Goal: Task Accomplishment & Management: Use online tool/utility

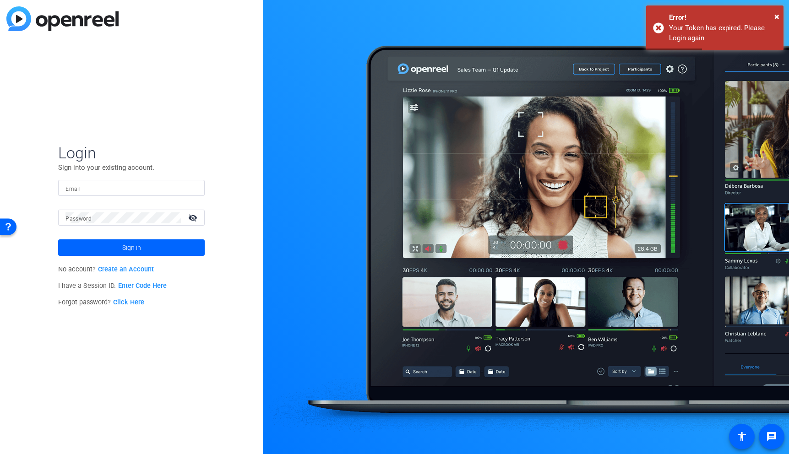
click at [131, 188] on input "Email" at bounding box center [131, 188] width 132 height 11
type input "bcurp@broadstreet.com"
click at [138, 251] on span "Sign in" at bounding box center [131, 247] width 19 height 23
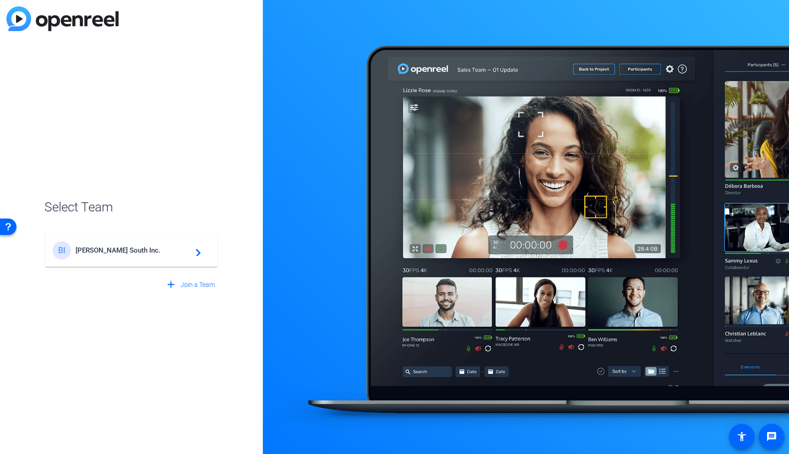
click at [154, 257] on div "BI Broadstreet South Inc. navigate_next" at bounding box center [132, 250] width 158 height 18
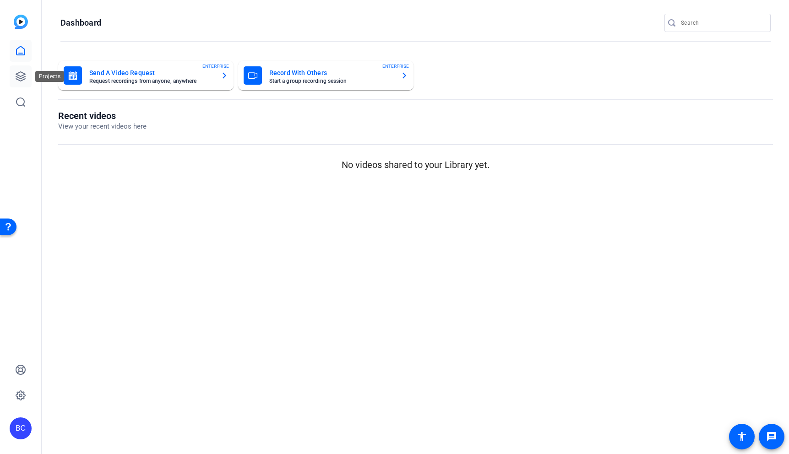
click at [22, 71] on link at bounding box center [21, 76] width 22 height 22
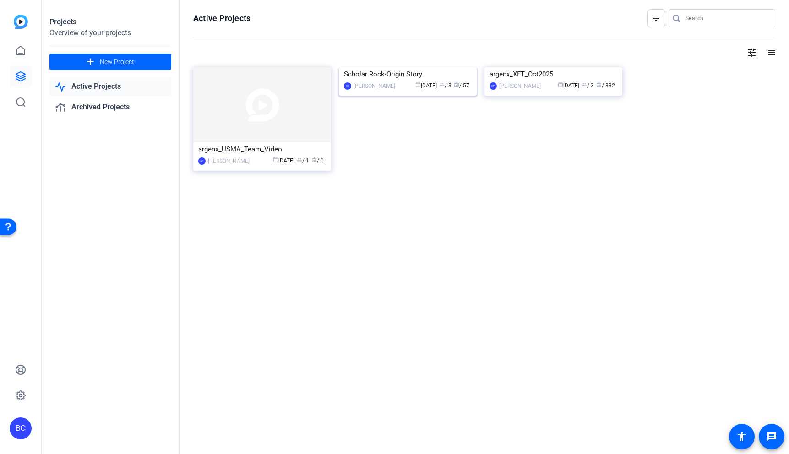
click at [408, 67] on img at bounding box center [408, 67] width 138 height 0
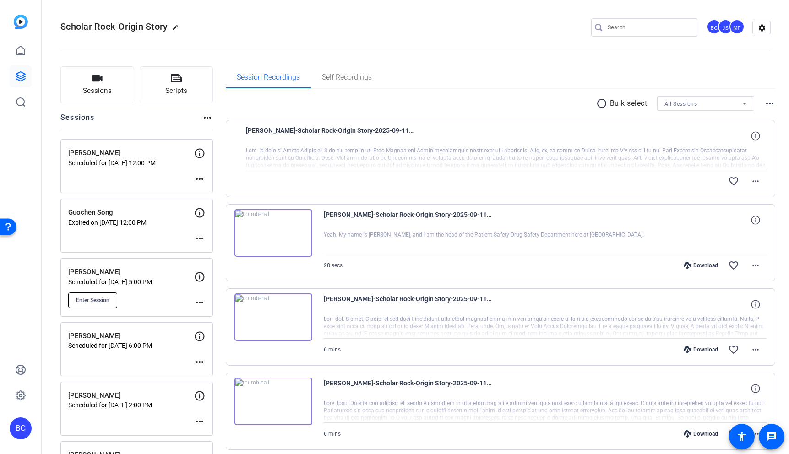
click at [110, 294] on button "Enter Session" at bounding box center [92, 301] width 49 height 16
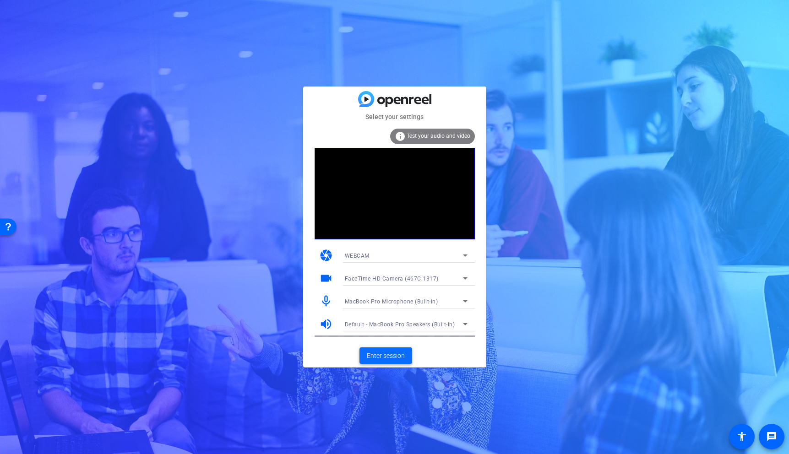
click at [387, 355] on span "Enter session" at bounding box center [386, 356] width 38 height 10
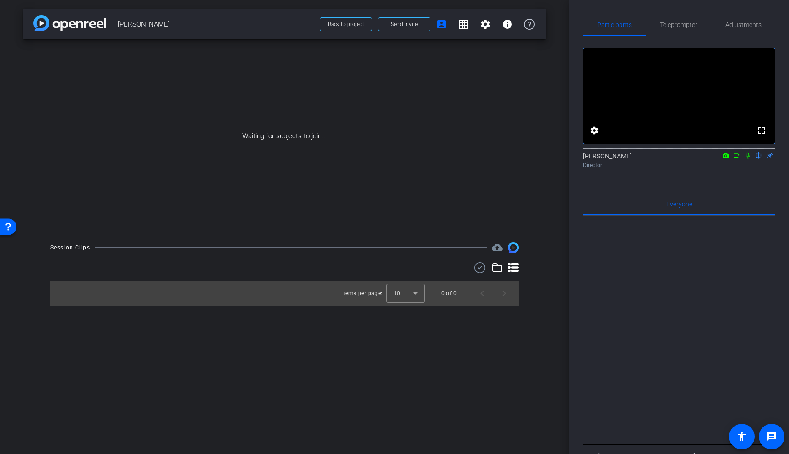
click at [739, 159] on icon at bounding box center [736, 155] width 7 height 6
click at [760, 159] on icon at bounding box center [758, 155] width 7 height 6
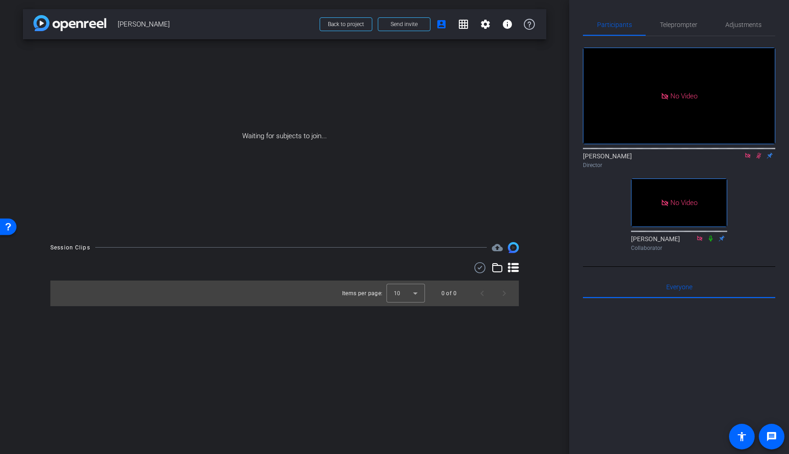
click at [759, 159] on icon at bounding box center [758, 156] width 5 height 6
click at [749, 160] on mat-icon at bounding box center [747, 156] width 11 height 8
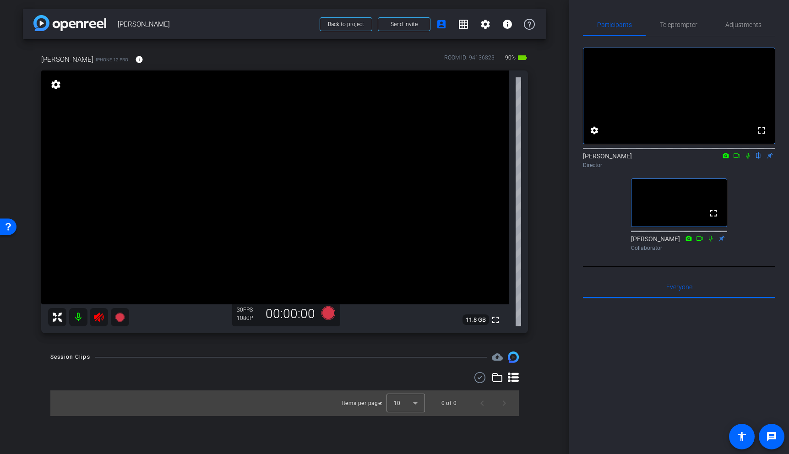
click at [98, 315] on icon at bounding box center [99, 317] width 10 height 9
click at [754, 26] on span "Adjustments" at bounding box center [743, 25] width 36 height 6
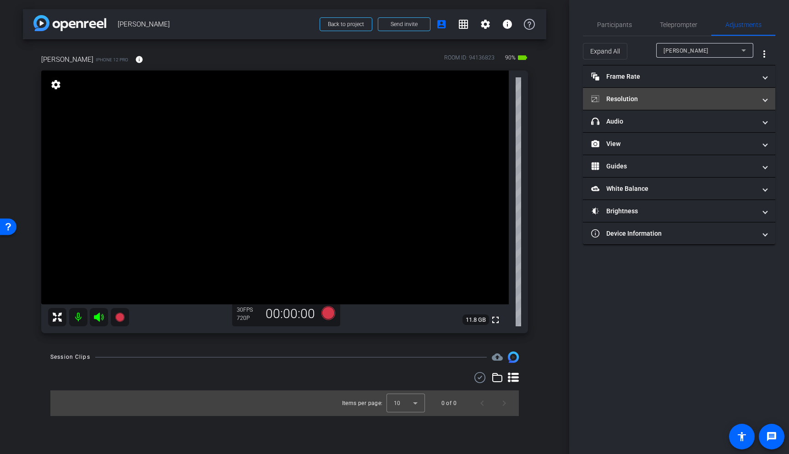
click at [641, 97] on mat-panel-title "Resolution" at bounding box center [673, 99] width 165 height 10
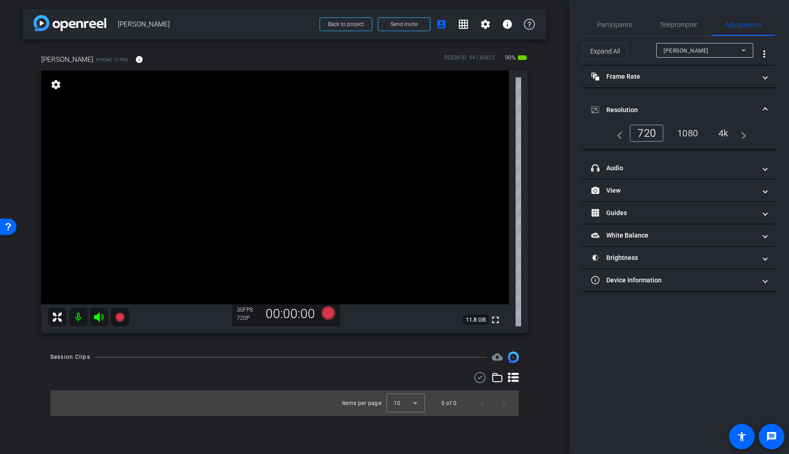
click at [729, 133] on div "4k" at bounding box center [724, 133] width 24 height 16
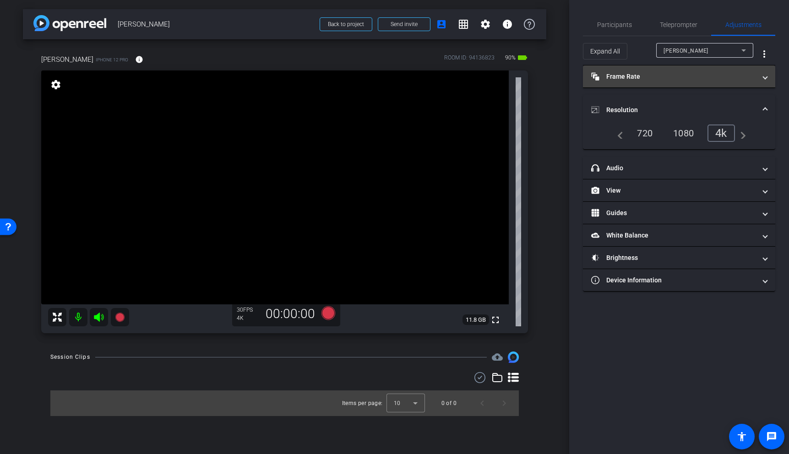
click at [671, 80] on mat-panel-title "Frame Rate Frame Rate" at bounding box center [673, 77] width 165 height 10
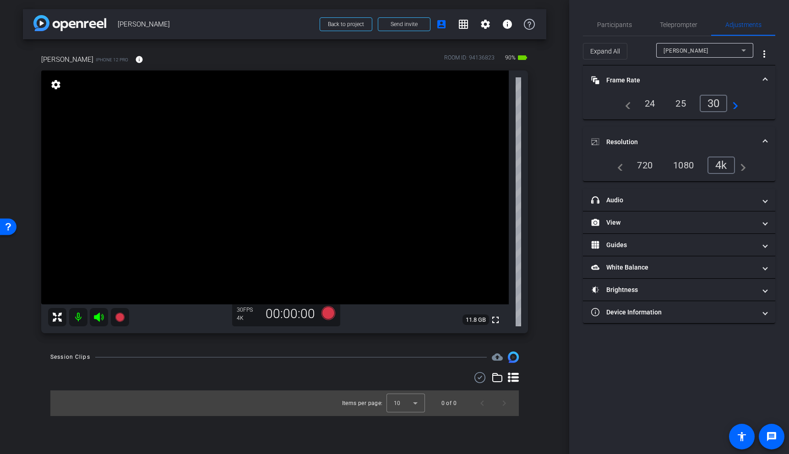
click at [765, 78] on span at bounding box center [765, 81] width 4 height 10
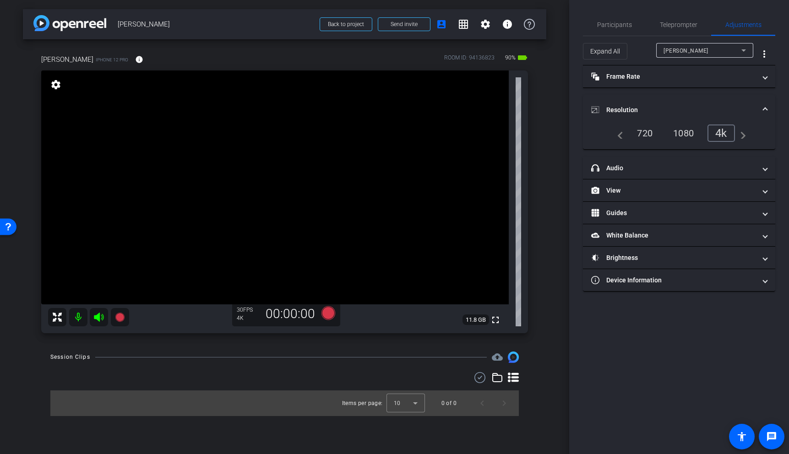
click at [768, 110] on mat-expansion-panel-header "Resolution" at bounding box center [679, 109] width 192 height 29
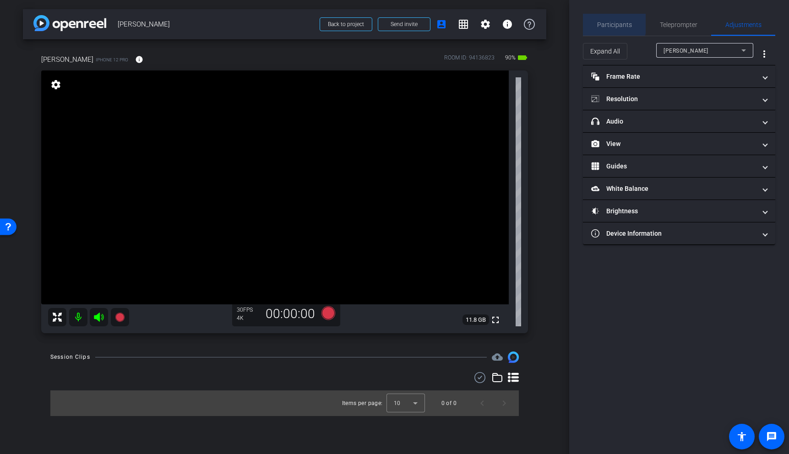
click at [611, 23] on span "Participants" at bounding box center [614, 25] width 35 height 6
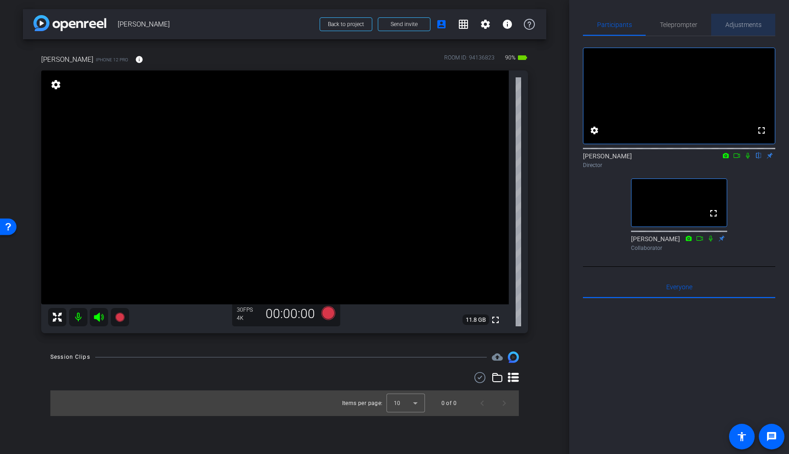
click at [745, 26] on span "Adjustments" at bounding box center [743, 25] width 36 height 6
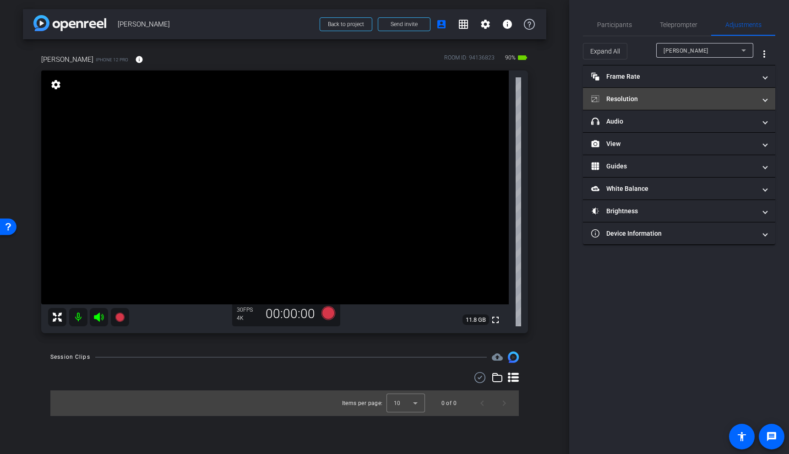
click at [647, 102] on mat-panel-title "Resolution" at bounding box center [673, 99] width 165 height 10
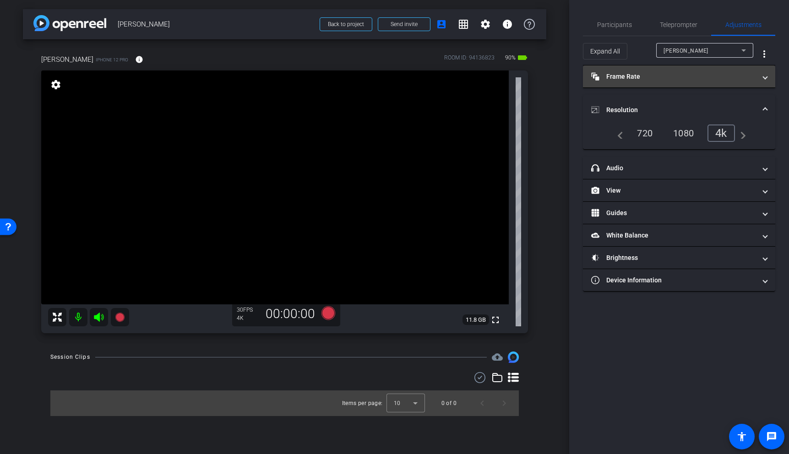
click at [678, 79] on mat-panel-title "Frame Rate Frame Rate" at bounding box center [673, 77] width 165 height 10
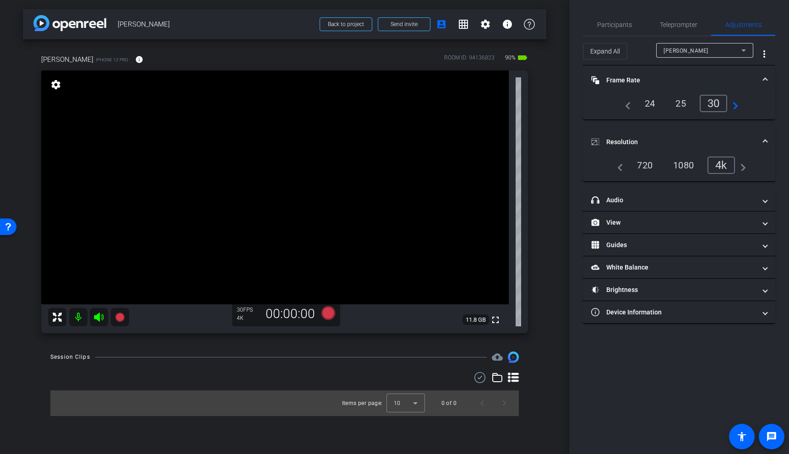
click at [683, 79] on mat-panel-title "Frame Rate Frame Rate" at bounding box center [673, 81] width 165 height 10
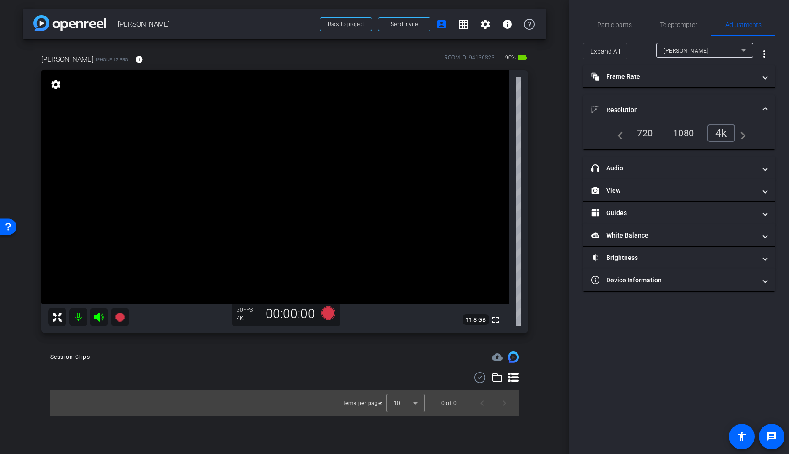
click at [754, 106] on mat-panel-title "Resolution" at bounding box center [673, 110] width 165 height 10
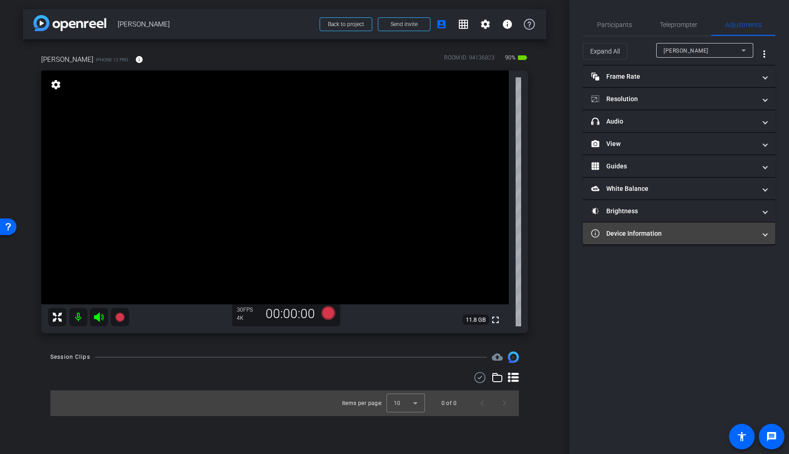
click at [661, 239] on mat-expansion-panel-header "Device Information" at bounding box center [679, 234] width 192 height 22
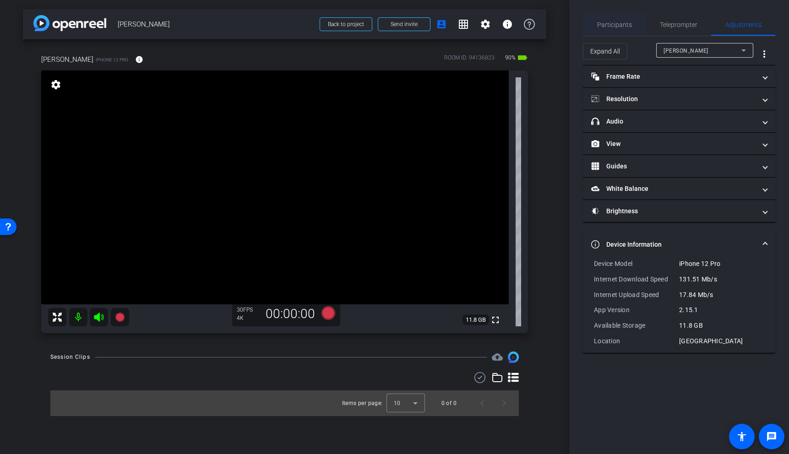
click at [618, 23] on span "Participants" at bounding box center [614, 25] width 35 height 6
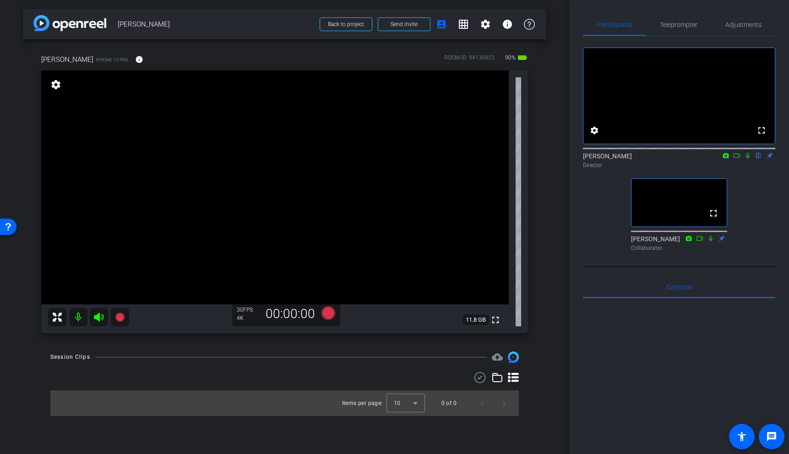
click at [251, 214] on video at bounding box center [274, 188] width 467 height 234
click at [251, 207] on div "fullscreen settings 11.8 GB" at bounding box center [284, 202] width 487 height 263
click at [245, 190] on video at bounding box center [274, 188] width 467 height 234
click at [246, 224] on video at bounding box center [274, 188] width 467 height 234
click at [246, 166] on video at bounding box center [274, 188] width 467 height 234
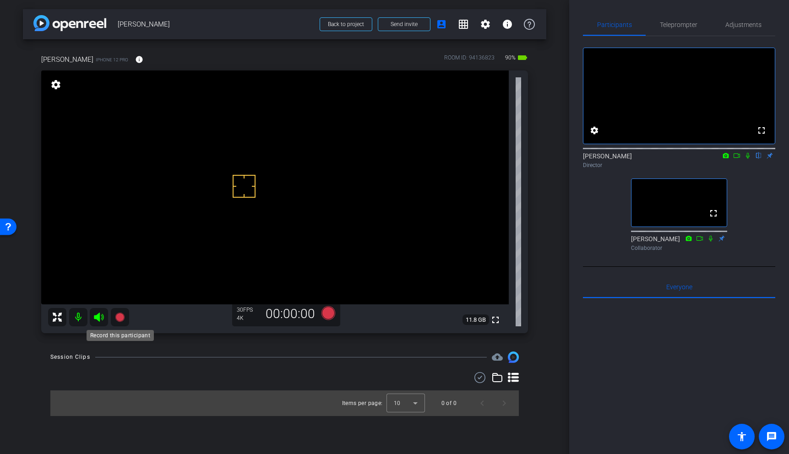
click at [118, 316] on icon at bounding box center [119, 317] width 9 height 9
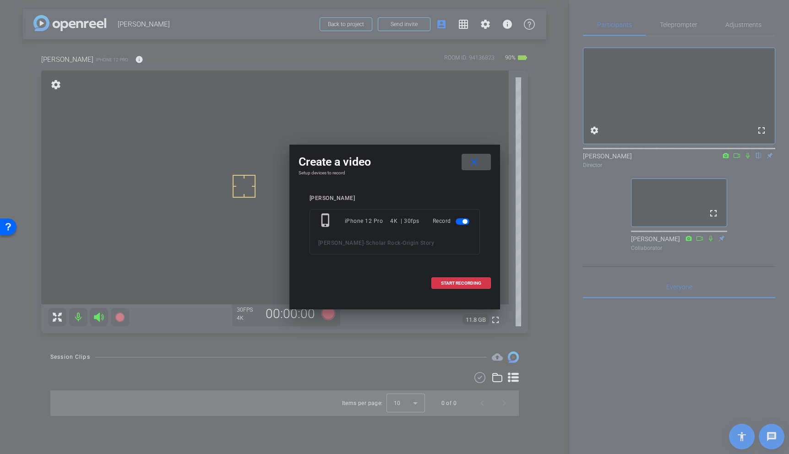
click at [476, 165] on mat-icon "close" at bounding box center [473, 162] width 11 height 11
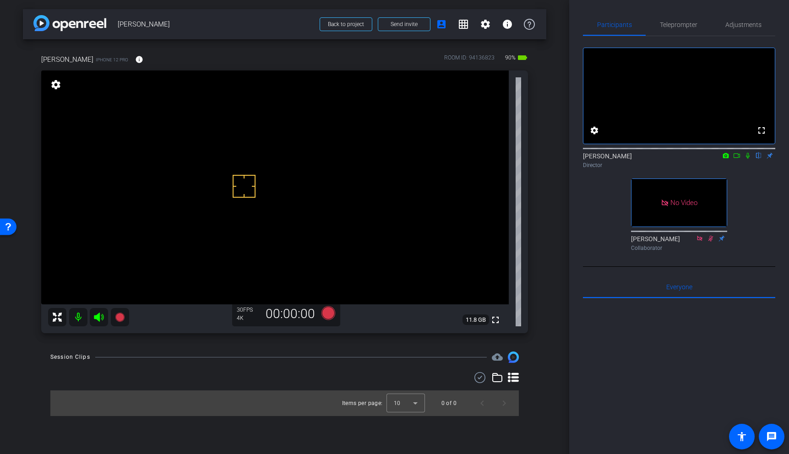
click at [229, 168] on video at bounding box center [274, 188] width 467 height 234
click at [228, 200] on video at bounding box center [274, 188] width 467 height 234
click at [245, 180] on div at bounding box center [244, 186] width 23 height 23
click at [248, 164] on video at bounding box center [274, 188] width 467 height 234
click at [203, 189] on video at bounding box center [274, 188] width 467 height 234
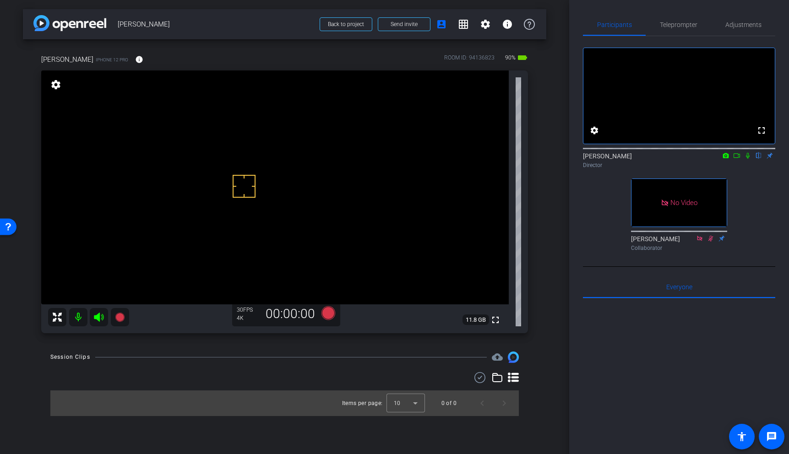
click at [187, 164] on video at bounding box center [274, 188] width 467 height 234
click at [742, 28] on span "Adjustments" at bounding box center [743, 25] width 36 height 22
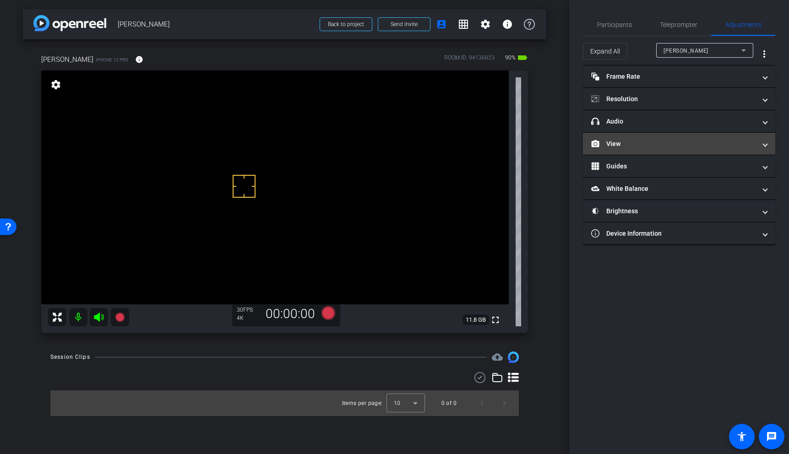
click at [627, 139] on mat-panel-title "View" at bounding box center [673, 144] width 165 height 10
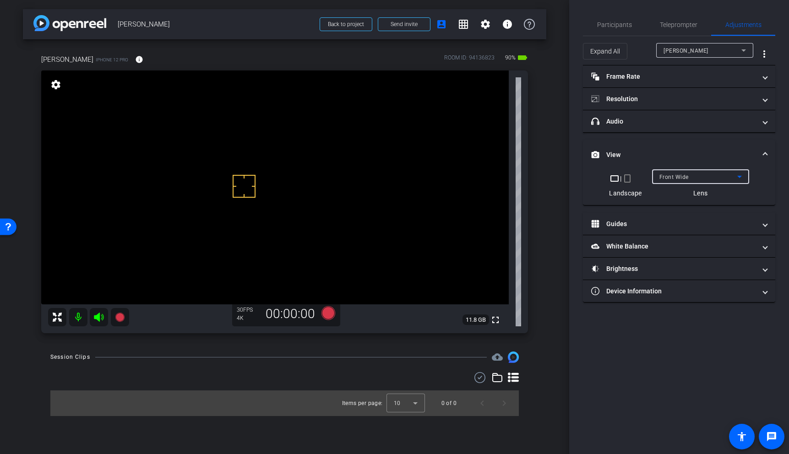
click at [699, 179] on div "Front Wide" at bounding box center [698, 176] width 78 height 11
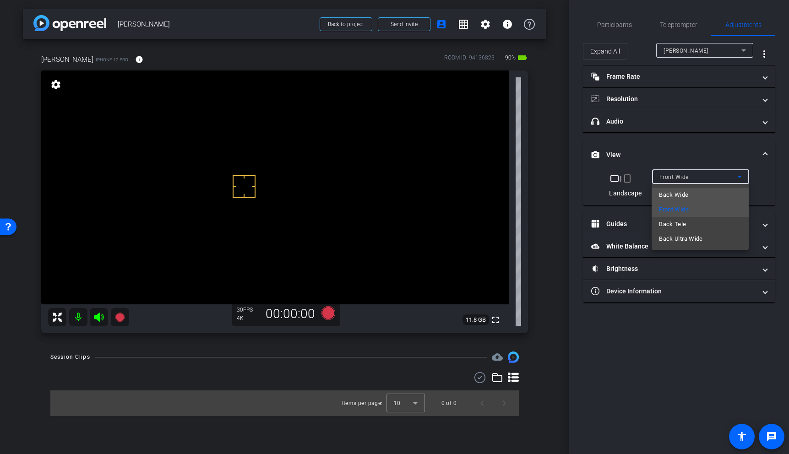
click at [683, 192] on span "Back Wide" at bounding box center [673, 195] width 29 height 11
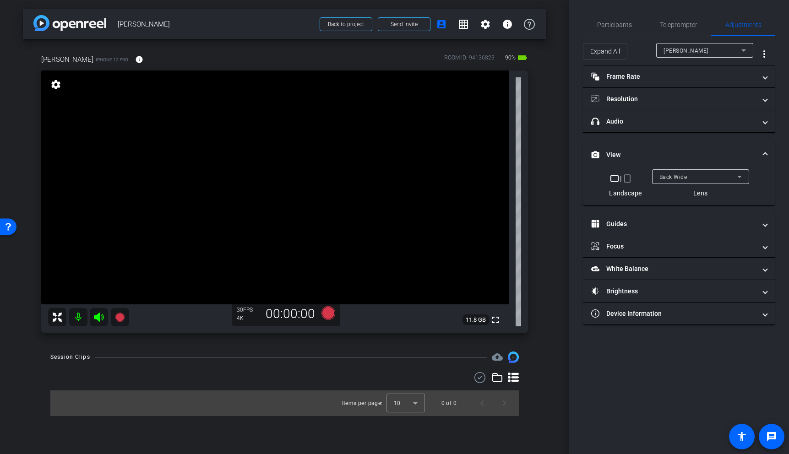
click at [273, 175] on video at bounding box center [274, 188] width 467 height 234
click at [269, 190] on video at bounding box center [274, 188] width 467 height 234
click at [259, 201] on video at bounding box center [274, 188] width 467 height 234
click at [223, 213] on video at bounding box center [274, 188] width 467 height 234
click at [231, 187] on video at bounding box center [274, 188] width 467 height 234
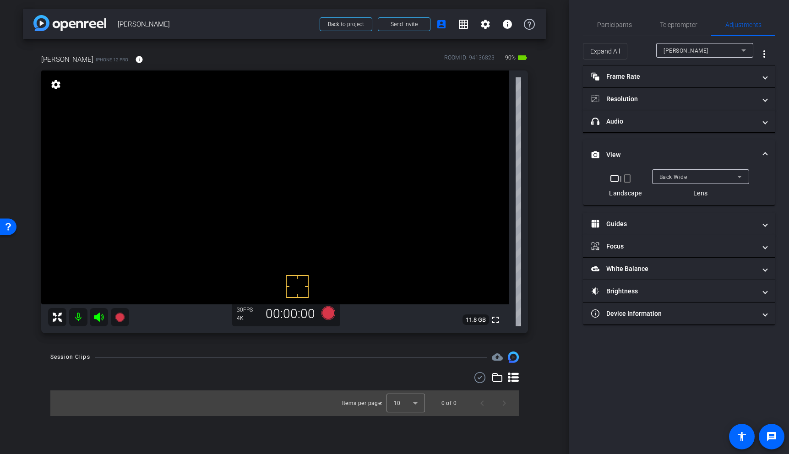
click at [215, 209] on video at bounding box center [274, 188] width 467 height 234
click at [216, 188] on video at bounding box center [274, 188] width 467 height 234
click at [233, 160] on video at bounding box center [274, 188] width 467 height 234
click at [225, 184] on video at bounding box center [274, 188] width 467 height 234
click at [180, 284] on video at bounding box center [274, 188] width 467 height 234
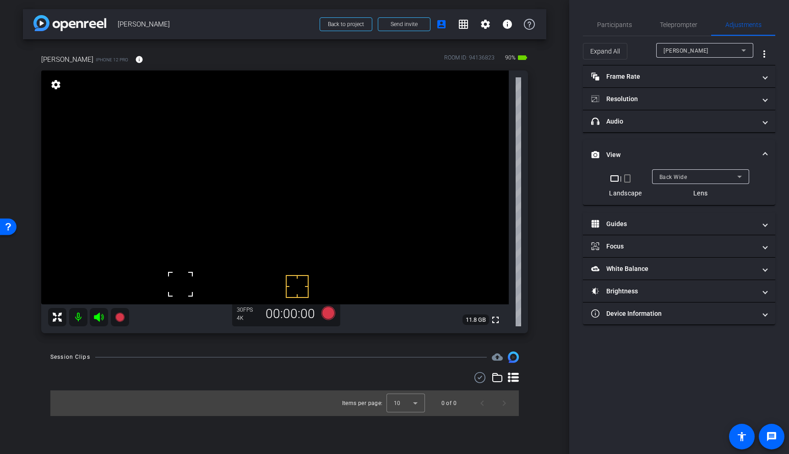
click at [336, 233] on video at bounding box center [274, 188] width 467 height 234
click at [216, 182] on video at bounding box center [274, 188] width 467 height 234
click at [228, 166] on video at bounding box center [274, 188] width 467 height 234
click at [224, 155] on video at bounding box center [274, 188] width 467 height 234
click at [234, 154] on div at bounding box center [223, 154] width 23 height 23
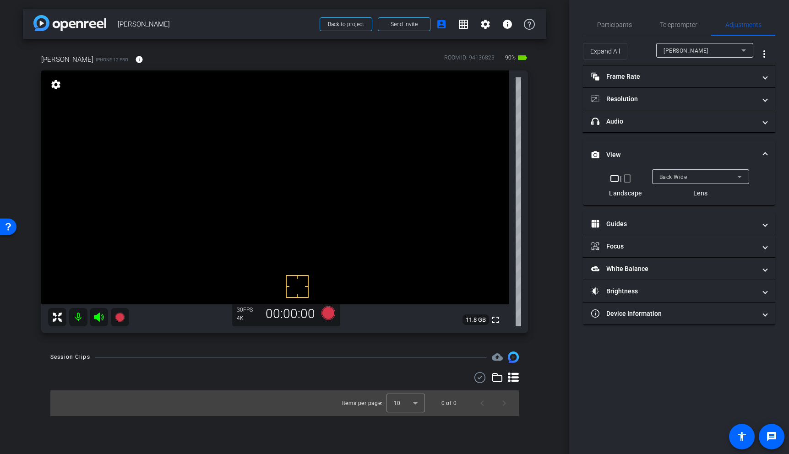
click at [218, 187] on video at bounding box center [274, 188] width 467 height 234
click at [220, 143] on video at bounding box center [274, 188] width 467 height 234
click at [211, 183] on video at bounding box center [274, 188] width 467 height 234
click at [207, 171] on video at bounding box center [274, 188] width 467 height 234
click at [769, 156] on mat-expansion-panel-header "View" at bounding box center [679, 154] width 192 height 29
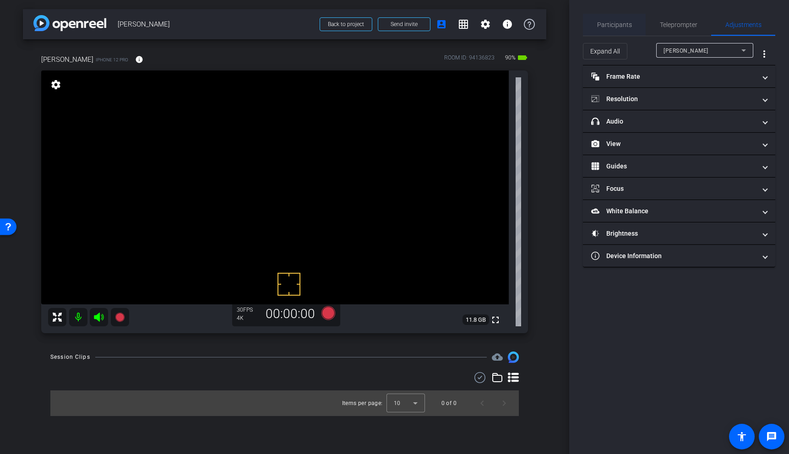
click at [622, 25] on span "Participants" at bounding box center [614, 25] width 35 height 6
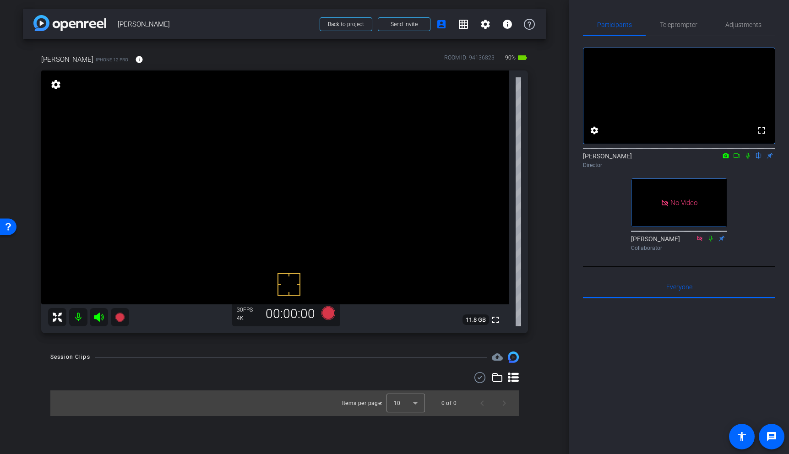
click at [737, 159] on icon at bounding box center [736, 155] width 7 height 6
click at [121, 317] on icon at bounding box center [119, 317] width 9 height 9
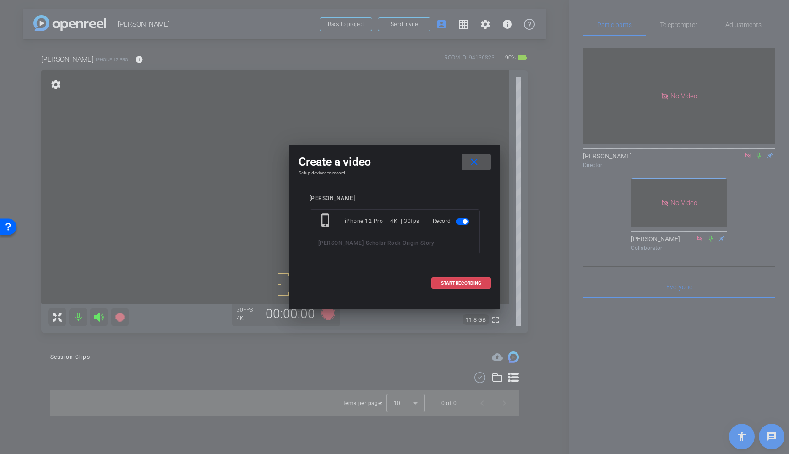
click at [460, 283] on span "START RECORDING" at bounding box center [461, 283] width 40 height 5
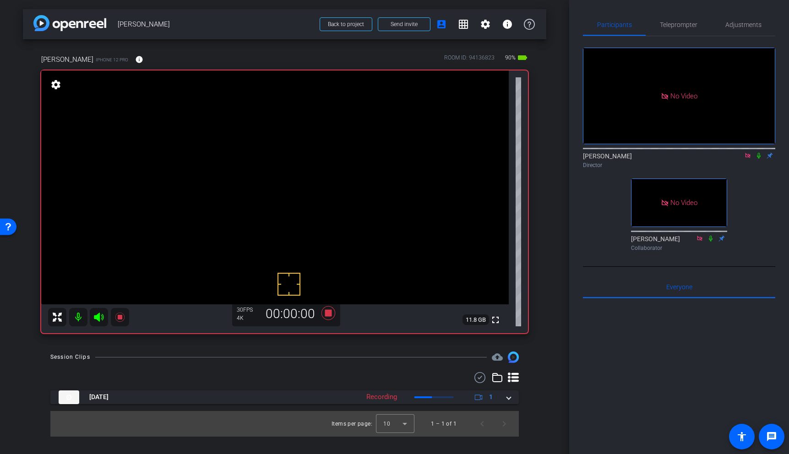
click at [201, 158] on video at bounding box center [274, 188] width 467 height 234
click at [120, 319] on icon at bounding box center [119, 317] width 9 height 9
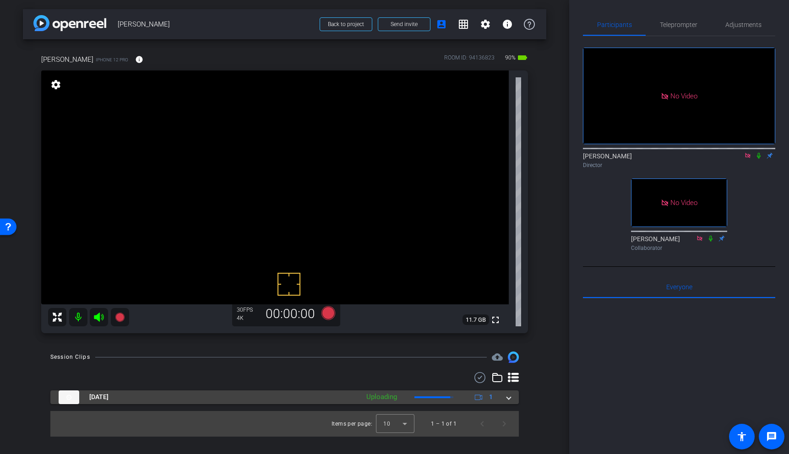
click at [509, 398] on span at bounding box center [509, 397] width 4 height 10
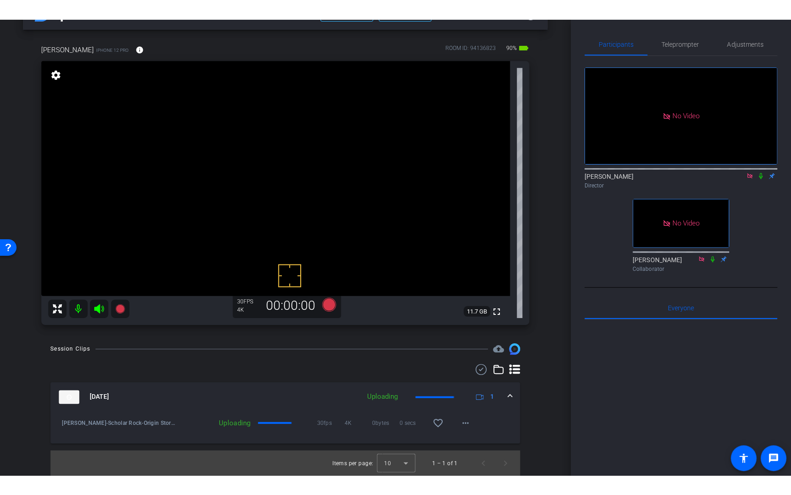
scroll to position [30, 0]
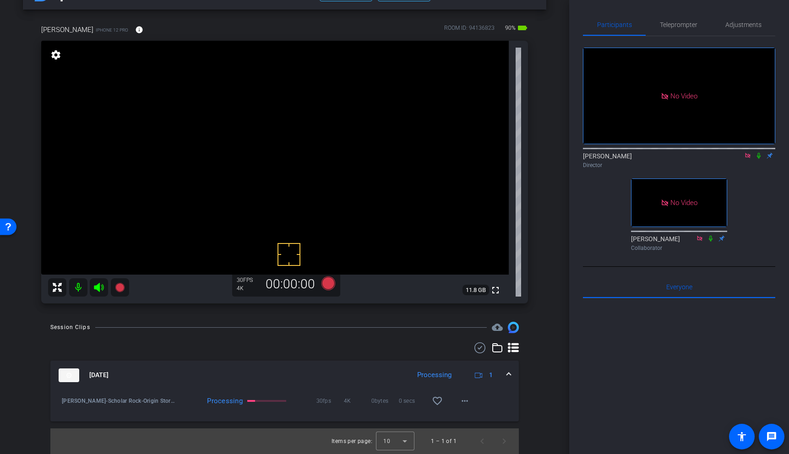
click at [756, 159] on icon at bounding box center [758, 155] width 7 height 6
click at [62, 403] on mat-icon "play_circle_outline" at bounding box center [61, 401] width 9 height 9
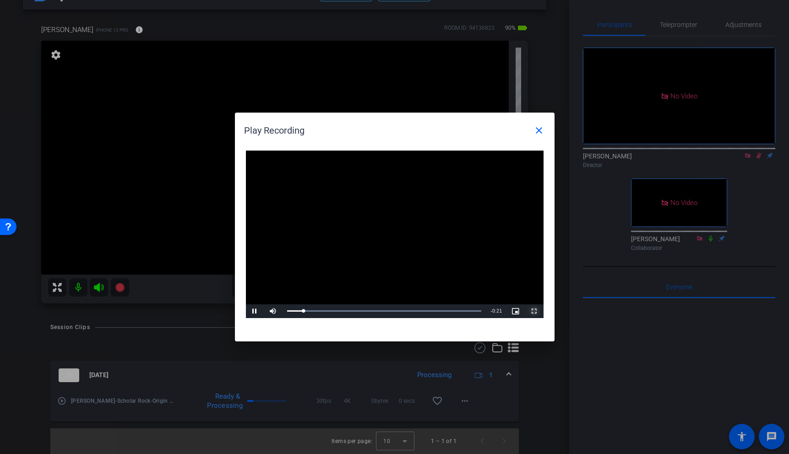
click at [537, 311] on span "Video Player" at bounding box center [534, 311] width 18 height 0
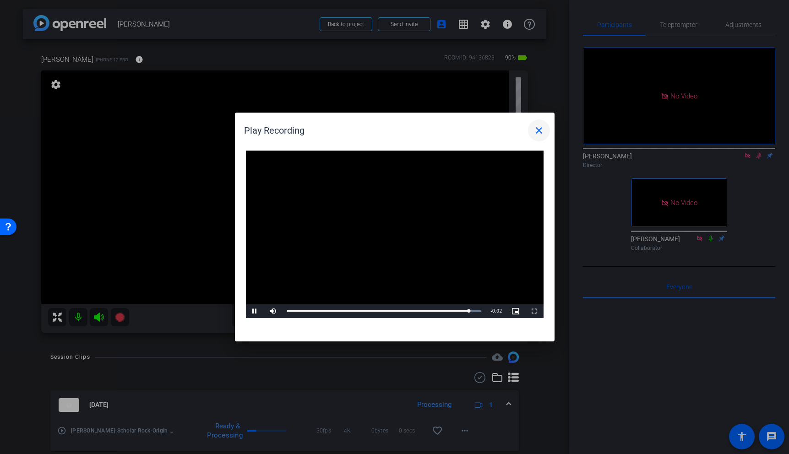
click at [540, 129] on mat-icon "close" at bounding box center [538, 130] width 11 height 11
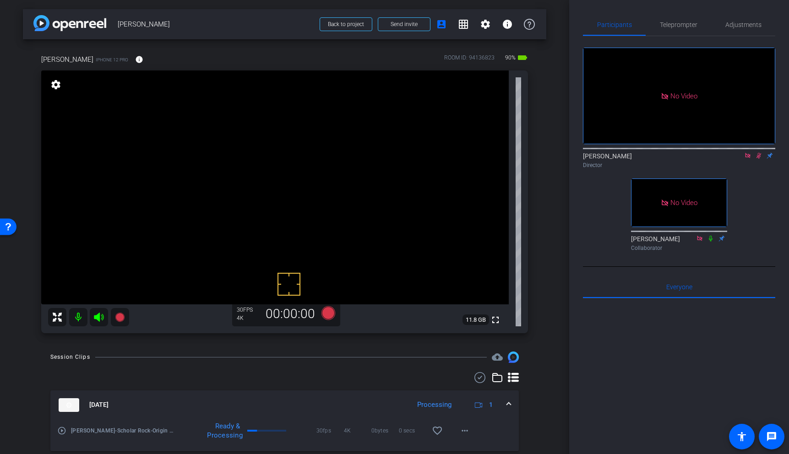
click at [759, 159] on icon at bounding box center [758, 155] width 7 height 6
click at [201, 174] on video at bounding box center [274, 188] width 467 height 234
click at [200, 160] on video at bounding box center [274, 188] width 467 height 234
click at [759, 159] on icon at bounding box center [759, 156] width 4 height 6
click at [201, 168] on video at bounding box center [274, 188] width 467 height 234
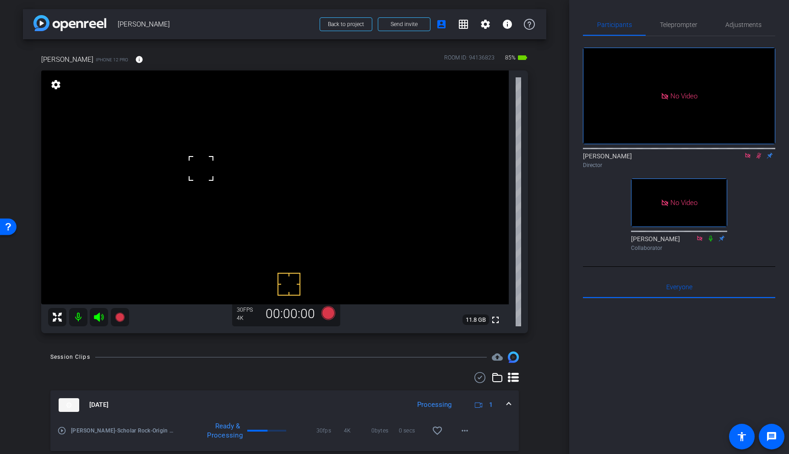
click at [201, 159] on div at bounding box center [201, 168] width 23 height 23
click at [204, 147] on video at bounding box center [274, 188] width 467 height 234
click at [202, 175] on video at bounding box center [274, 188] width 467 height 234
click at [206, 137] on video at bounding box center [274, 188] width 467 height 234
click at [201, 167] on video at bounding box center [274, 188] width 467 height 234
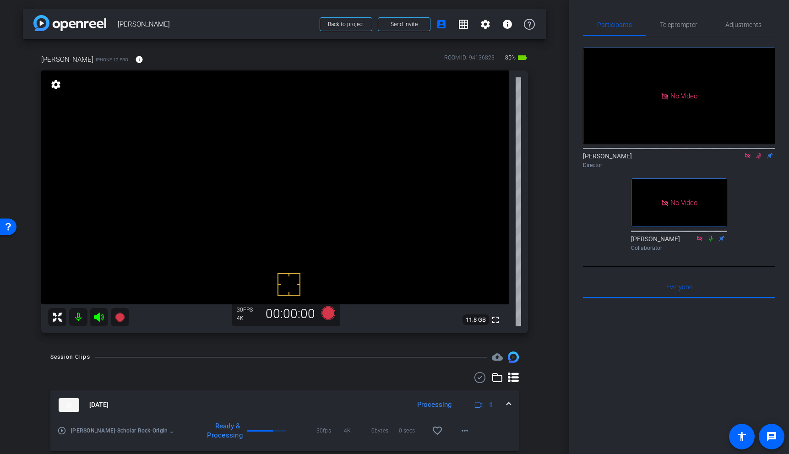
click at [505, 402] on div "Sep 11, 2025 Processing 1" at bounding box center [283, 405] width 448 height 14
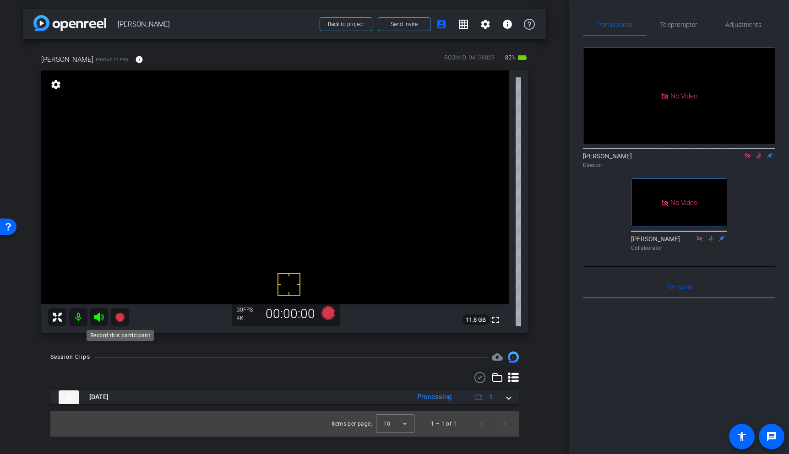
click at [120, 320] on icon at bounding box center [119, 317] width 9 height 9
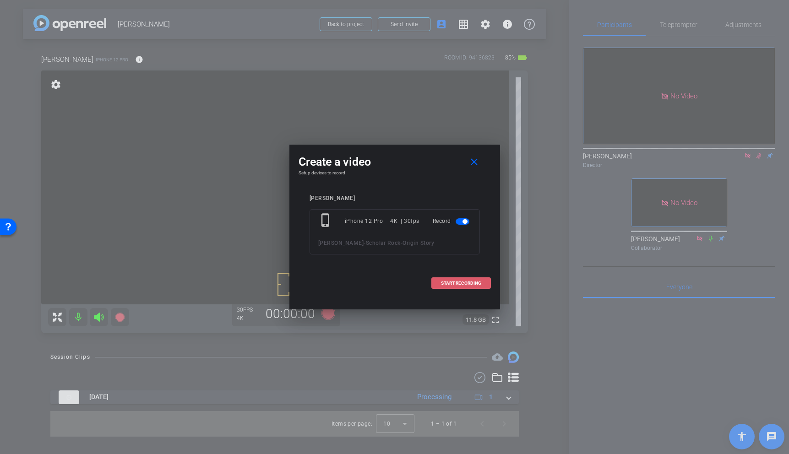
click at [461, 285] on span "START RECORDING" at bounding box center [461, 283] width 40 height 5
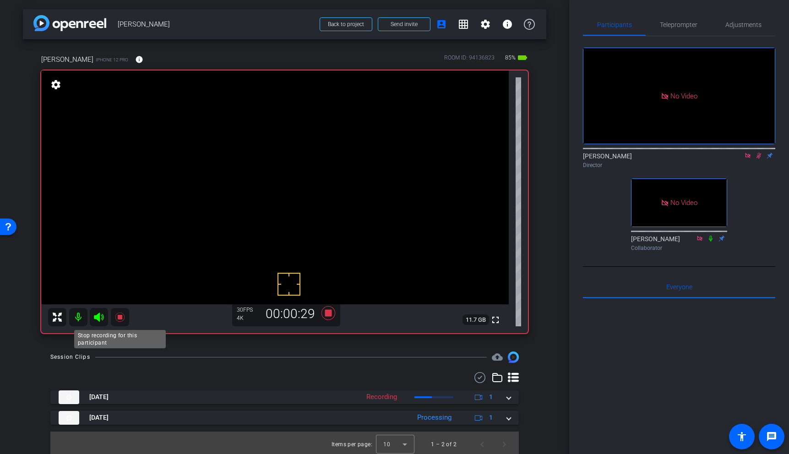
click at [119, 320] on icon at bounding box center [119, 317] width 11 height 11
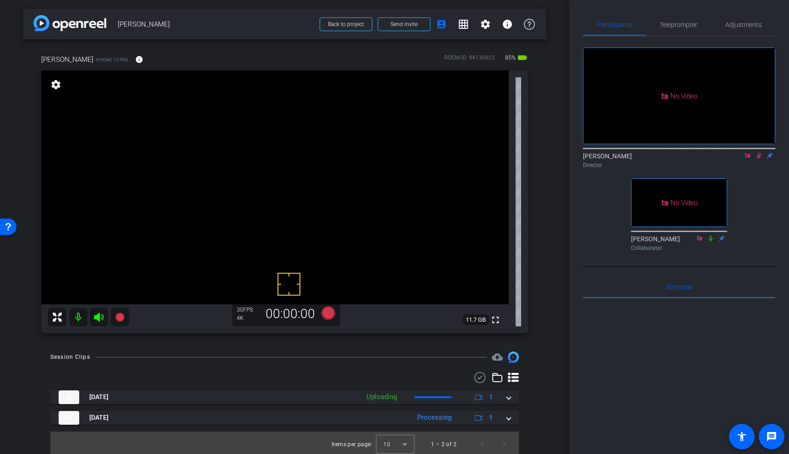
click at [759, 160] on mat-icon at bounding box center [758, 156] width 11 height 8
click at [205, 173] on video at bounding box center [274, 188] width 467 height 234
click at [212, 153] on video at bounding box center [274, 188] width 467 height 234
click at [223, 174] on video at bounding box center [274, 188] width 467 height 234
click at [207, 154] on video at bounding box center [274, 188] width 467 height 234
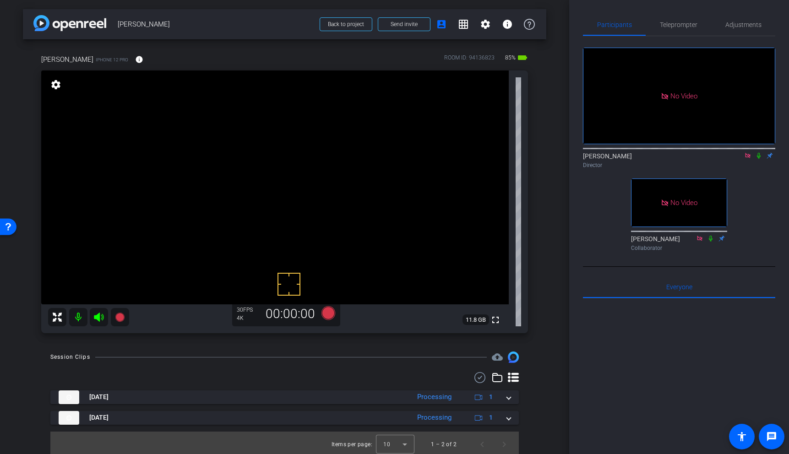
click at [215, 166] on video at bounding box center [274, 188] width 467 height 234
click at [207, 167] on video at bounding box center [274, 188] width 467 height 234
click at [121, 317] on icon at bounding box center [119, 317] width 9 height 9
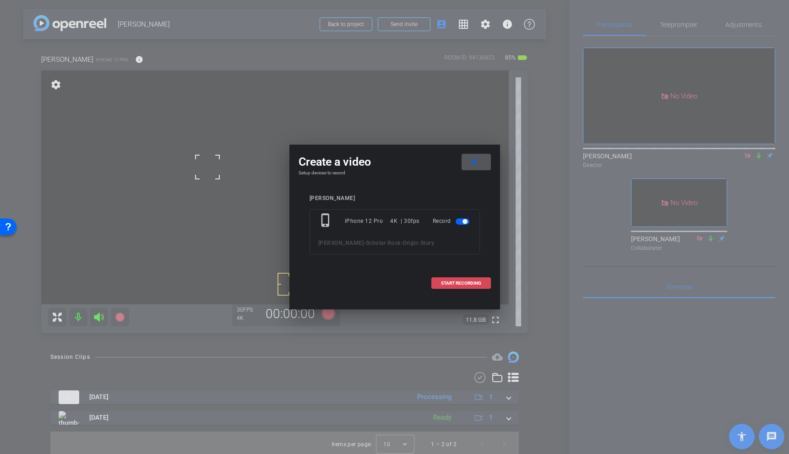
click at [452, 283] on span "START RECORDING" at bounding box center [461, 283] width 40 height 5
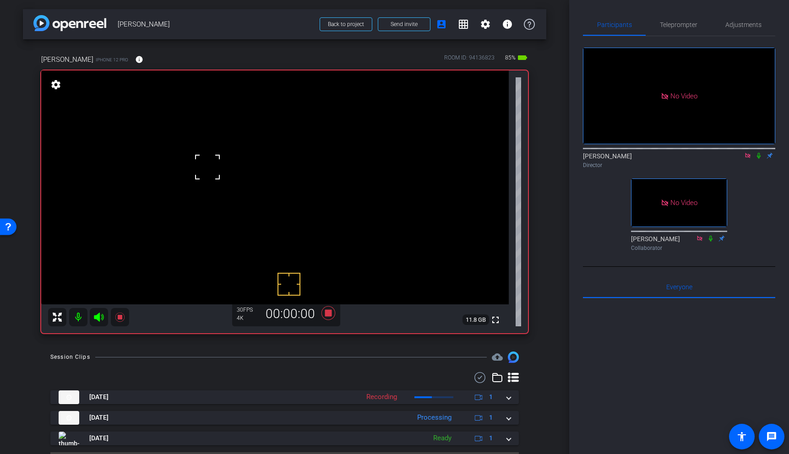
click at [761, 159] on icon at bounding box center [758, 155] width 7 height 6
click at [324, 263] on video at bounding box center [274, 188] width 467 height 234
click at [201, 154] on video at bounding box center [274, 188] width 467 height 234
click at [120, 315] on icon at bounding box center [119, 317] width 9 height 9
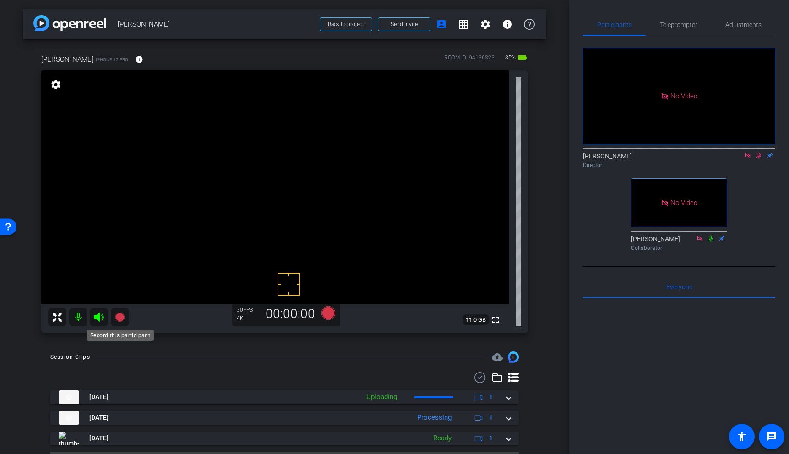
click at [120, 319] on icon at bounding box center [119, 317] width 9 height 9
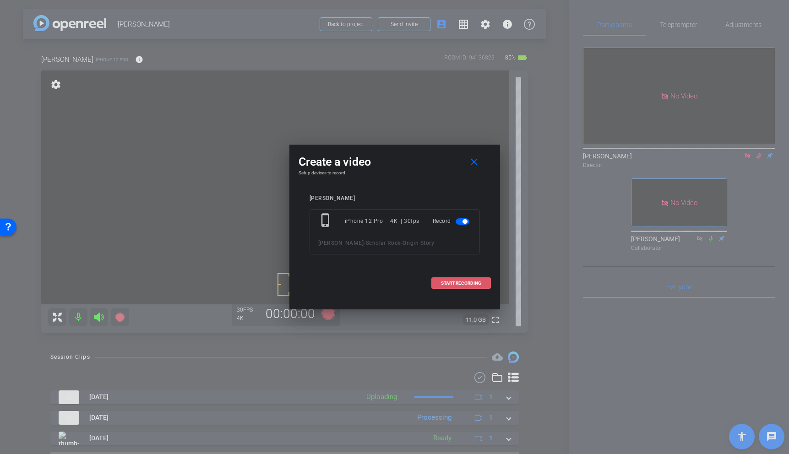
click at [467, 285] on span "START RECORDING" at bounding box center [461, 283] width 40 height 5
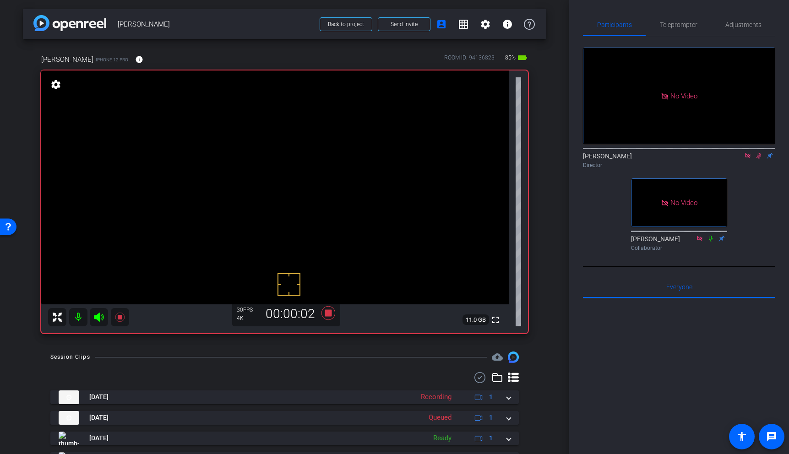
click at [336, 246] on video at bounding box center [274, 188] width 467 height 234
click at [221, 174] on video at bounding box center [274, 188] width 467 height 234
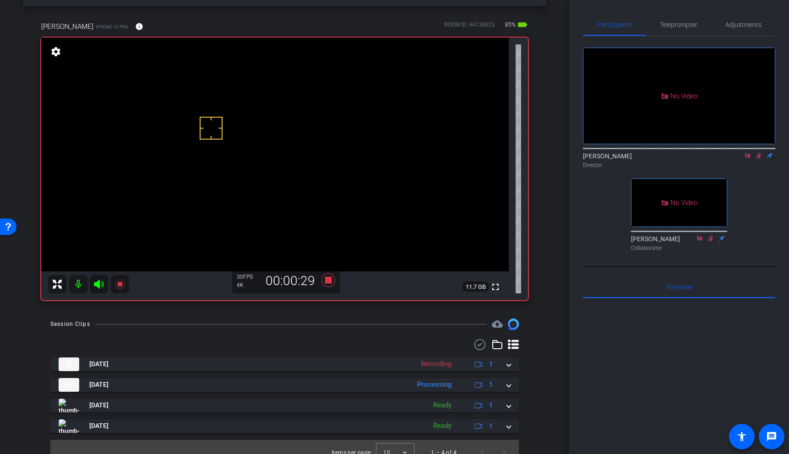
scroll to position [44, 0]
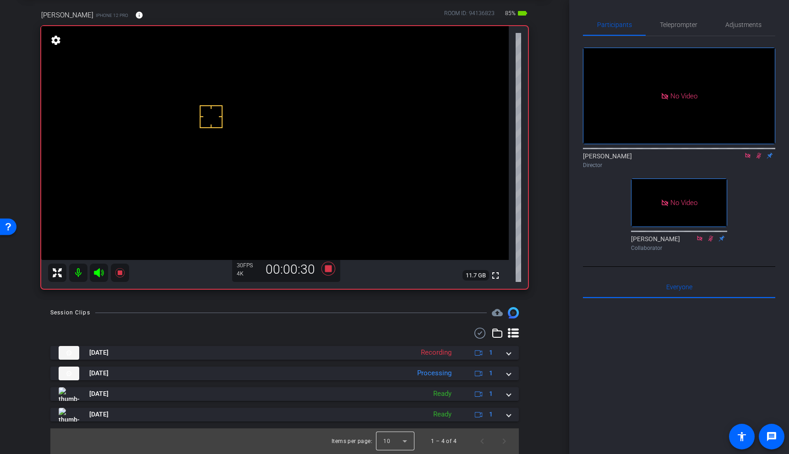
click at [393, 440] on div at bounding box center [395, 441] width 38 height 22
click at [391, 418] on mat-option "25" at bounding box center [395, 420] width 38 height 15
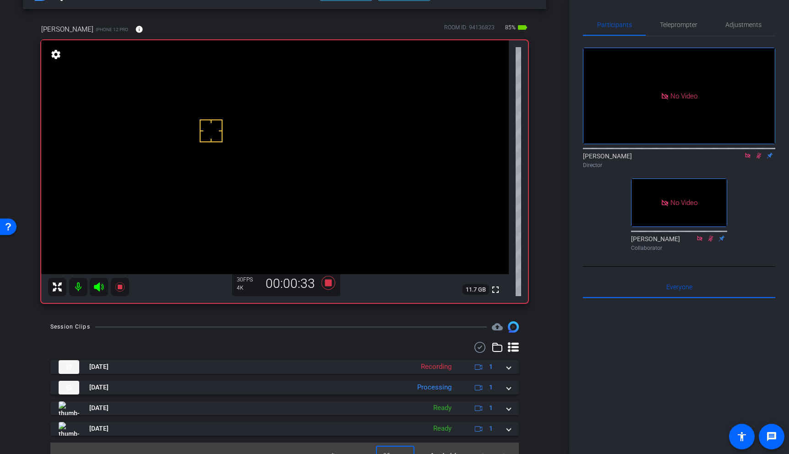
scroll to position [37, 0]
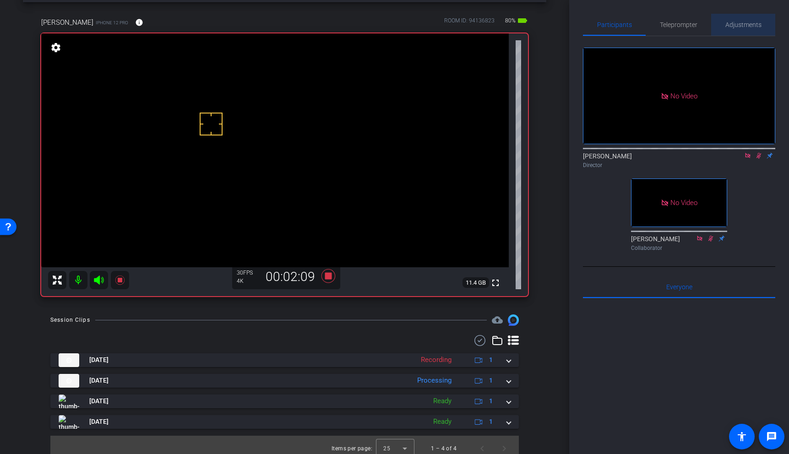
click at [739, 24] on span "Adjustments" at bounding box center [743, 25] width 36 height 6
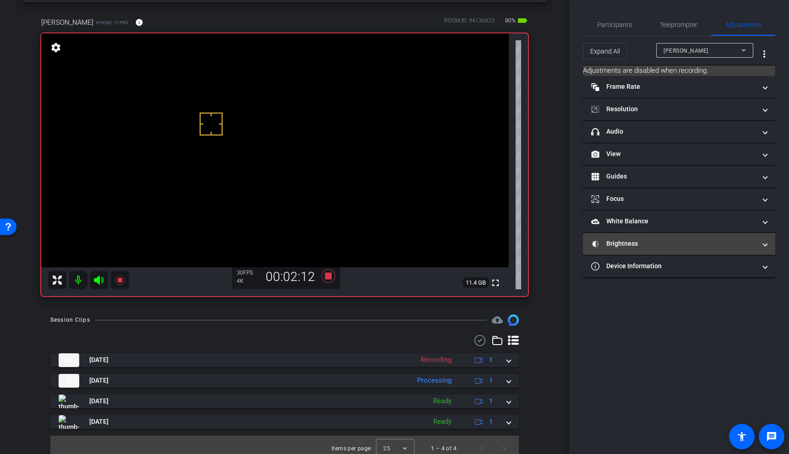
click at [648, 239] on mat-panel-title "Brightness" at bounding box center [673, 244] width 165 height 10
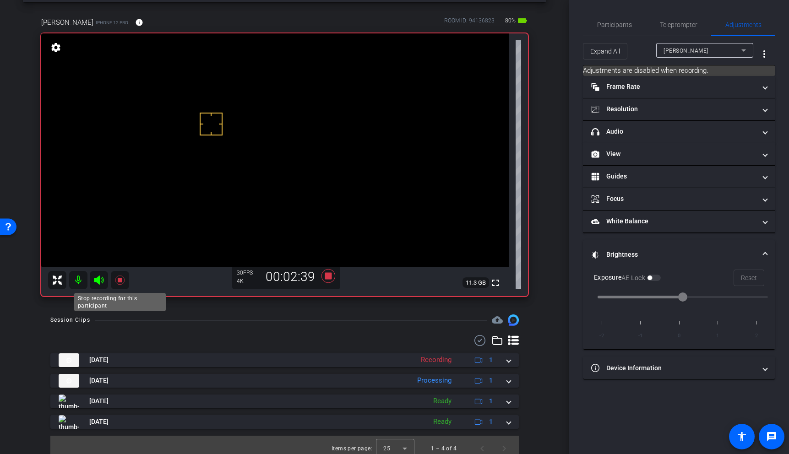
click at [120, 281] on icon at bounding box center [119, 280] width 9 height 9
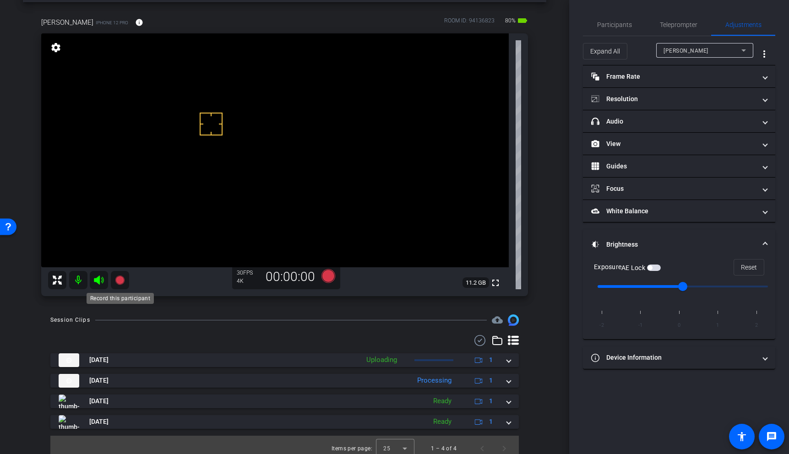
click at [120, 282] on icon at bounding box center [119, 280] width 9 height 9
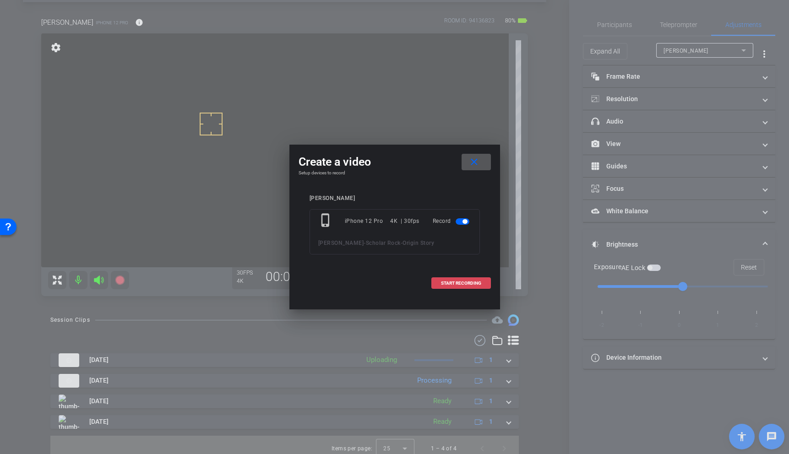
click at [453, 286] on span at bounding box center [461, 283] width 59 height 22
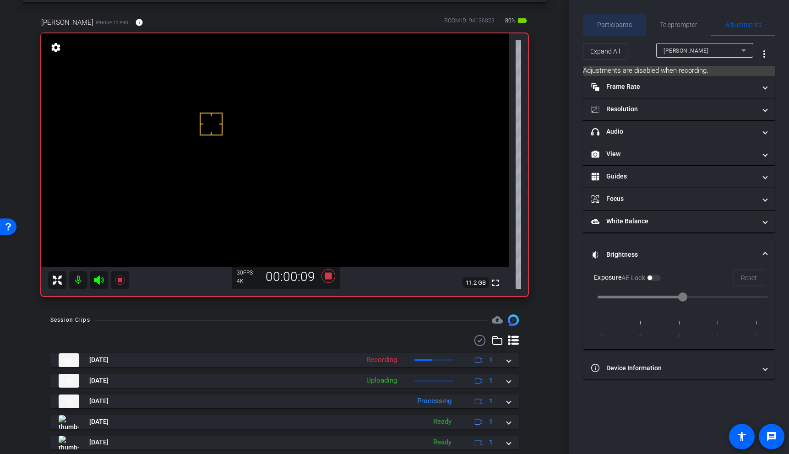
click at [614, 30] on span "Participants" at bounding box center [614, 25] width 35 height 22
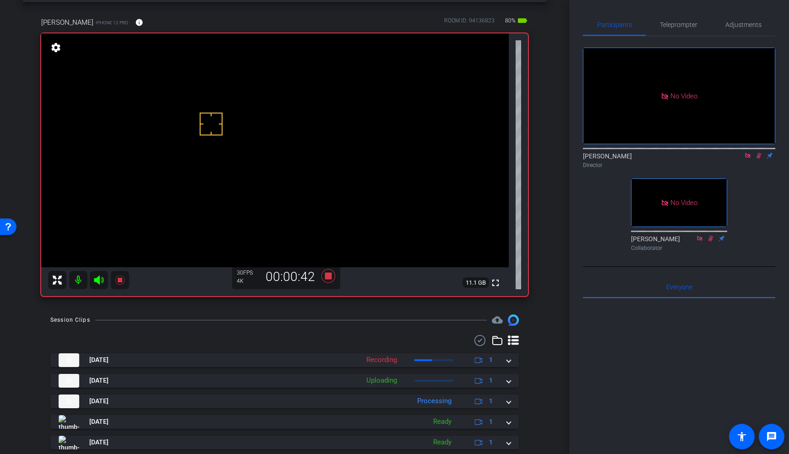
click at [217, 145] on video at bounding box center [274, 150] width 467 height 234
click at [734, 24] on span "Adjustments" at bounding box center [743, 25] width 36 height 6
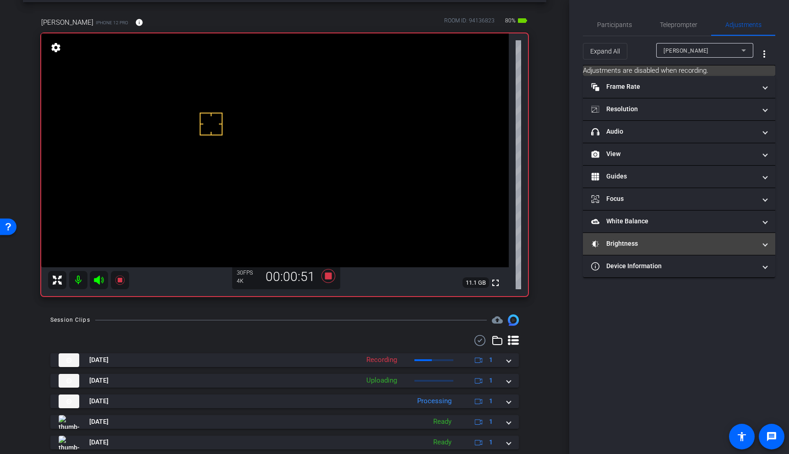
click at [652, 244] on mat-panel-title "Brightness" at bounding box center [673, 244] width 165 height 10
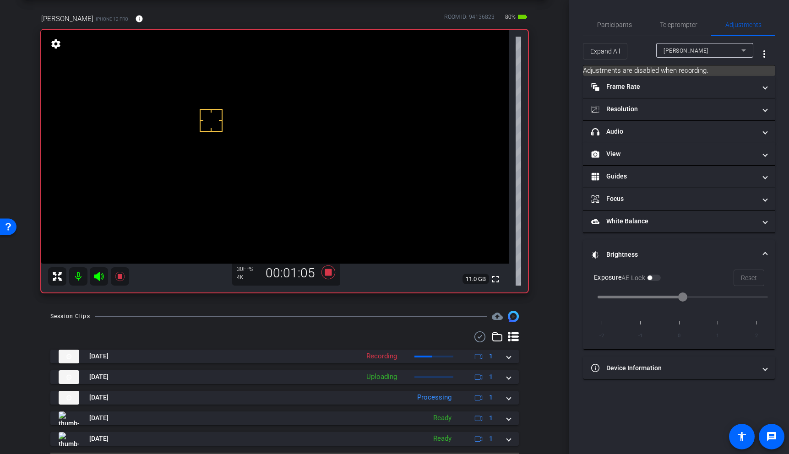
scroll to position [40, 0]
click at [622, 22] on span "Participants" at bounding box center [614, 25] width 35 height 6
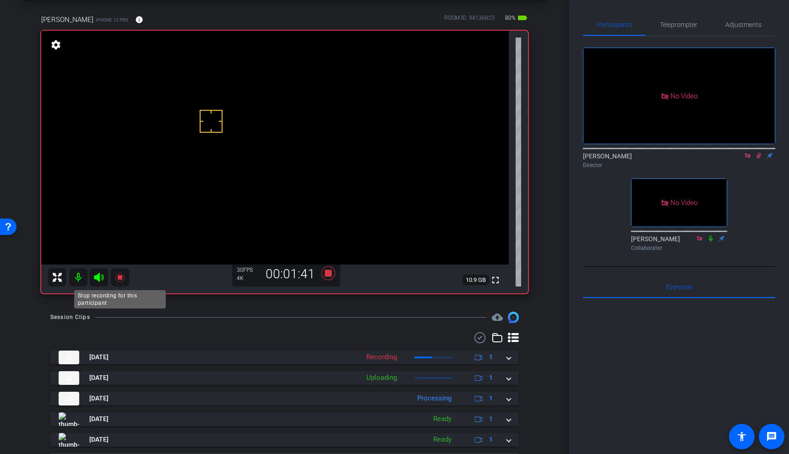
click at [120, 278] on icon at bounding box center [119, 277] width 9 height 9
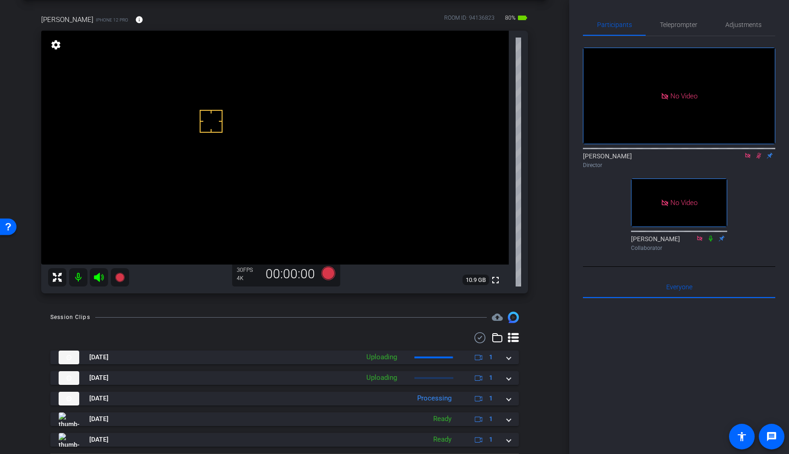
click at [759, 152] on icon at bounding box center [758, 155] width 7 height 6
click at [218, 153] on video at bounding box center [274, 148] width 467 height 234
click at [743, 25] on span "Adjustments" at bounding box center [743, 25] width 36 height 6
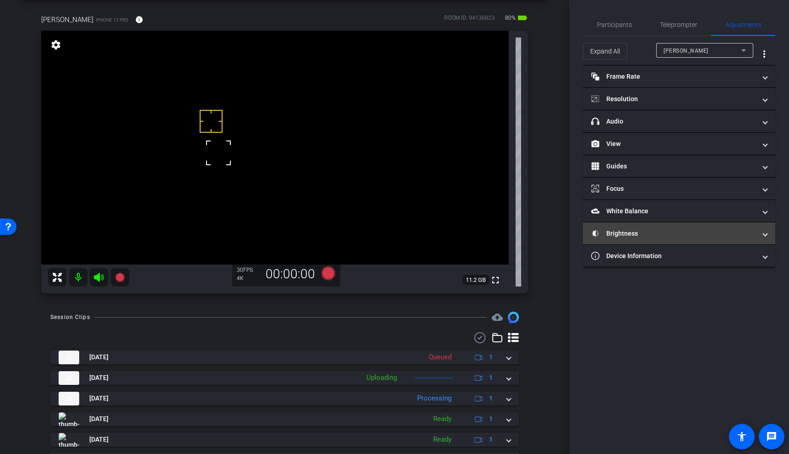
click at [672, 237] on mat-panel-title "Brightness" at bounding box center [673, 234] width 165 height 10
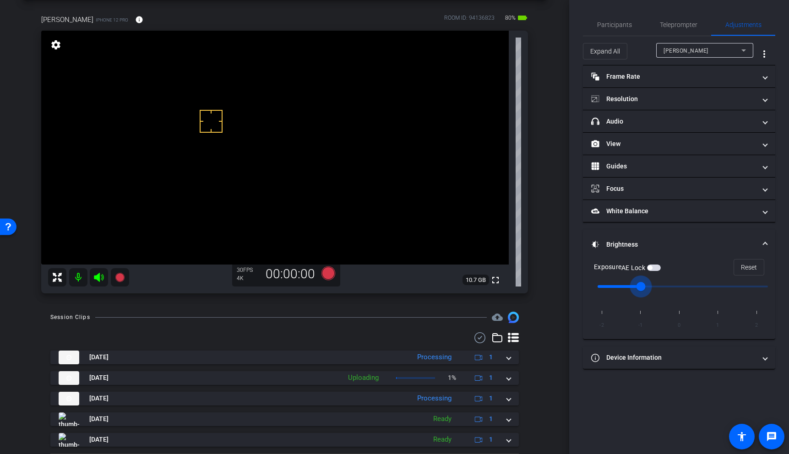
drag, startPoint x: 679, startPoint y: 285, endPoint x: 653, endPoint y: 285, distance: 26.1
click at [653, 285] on input "range" at bounding box center [683, 287] width 190 height 20
drag, startPoint x: 656, startPoint y: 286, endPoint x: 672, endPoint y: 288, distance: 16.1
type input "0"
click at [672, 287] on input "range" at bounding box center [683, 287] width 190 height 20
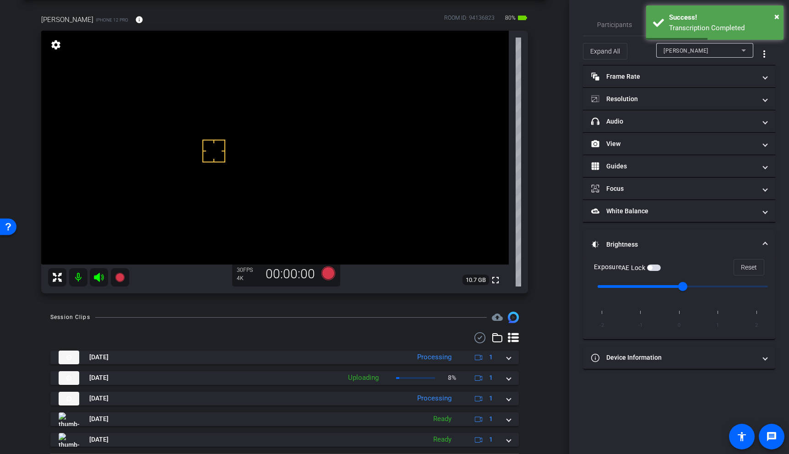
click at [325, 169] on video at bounding box center [274, 148] width 467 height 234
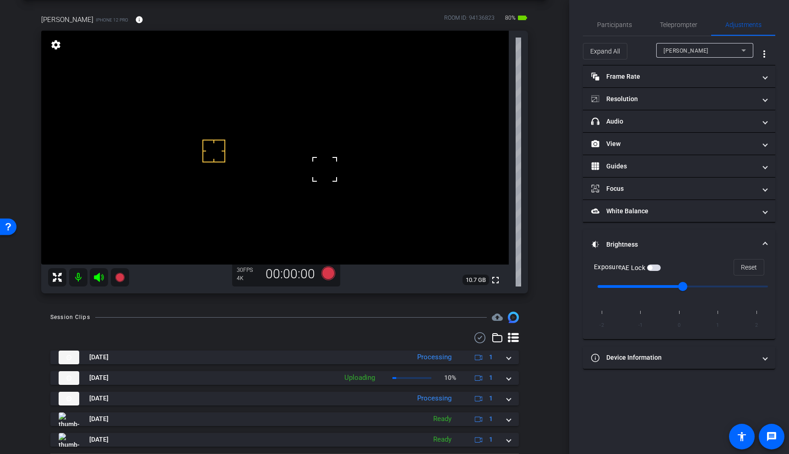
click at [237, 232] on video at bounding box center [274, 148] width 467 height 234
click at [223, 122] on video at bounding box center [274, 148] width 467 height 234
click at [260, 225] on video at bounding box center [274, 148] width 467 height 234
click at [201, 121] on video at bounding box center [274, 148] width 467 height 234
click at [618, 29] on span "Participants" at bounding box center [614, 25] width 35 height 22
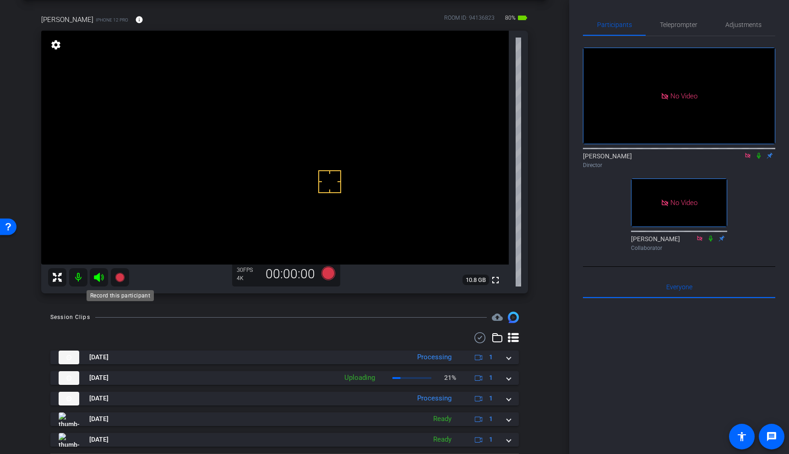
click at [119, 276] on icon at bounding box center [119, 277] width 9 height 9
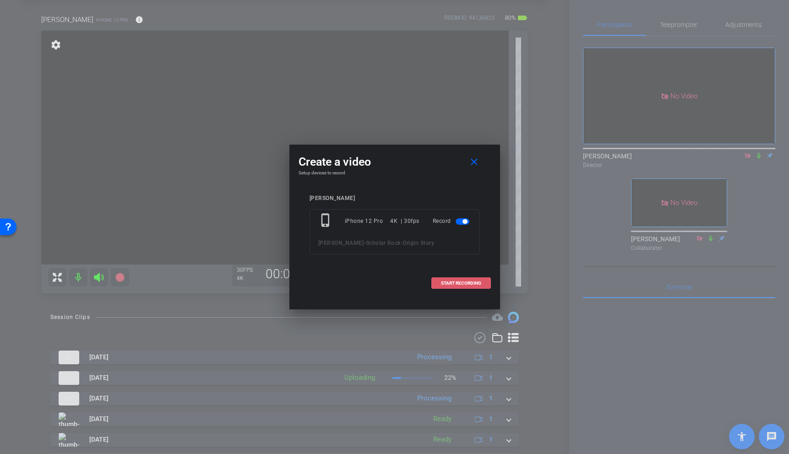
click at [465, 281] on span "START RECORDING" at bounding box center [461, 283] width 40 height 5
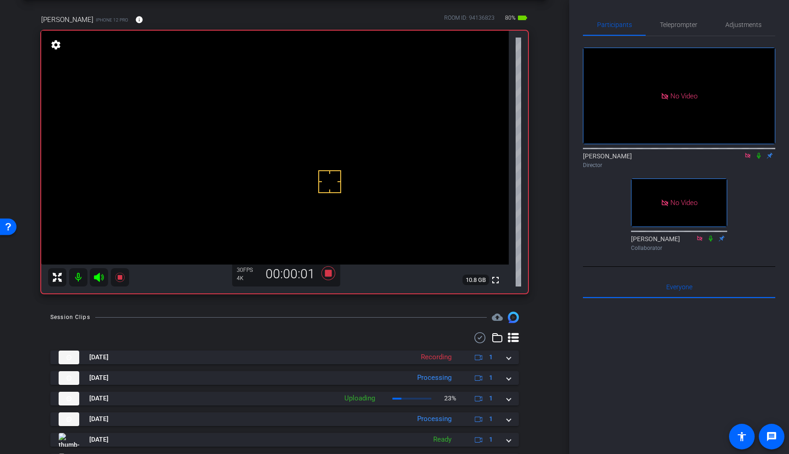
click at [759, 153] on icon at bounding box center [759, 156] width 4 height 6
click at [217, 126] on video at bounding box center [274, 148] width 467 height 234
click at [759, 153] on icon at bounding box center [758, 156] width 5 height 6
click at [759, 153] on icon at bounding box center [759, 156] width 4 height 6
click at [215, 134] on video at bounding box center [274, 148] width 467 height 234
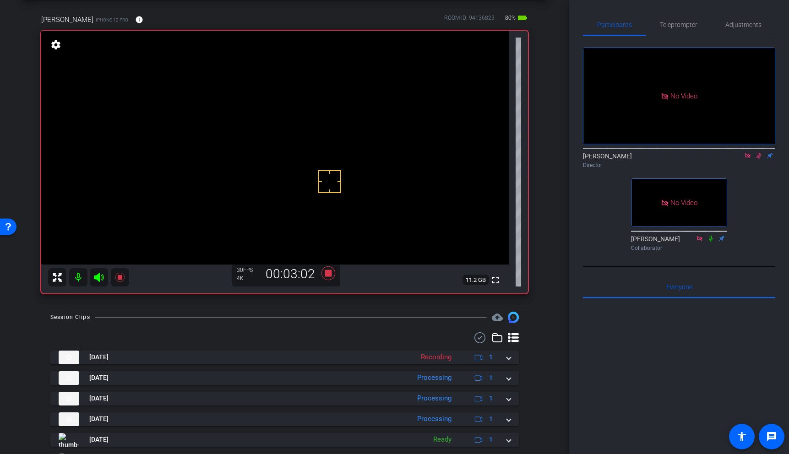
click at [120, 276] on icon at bounding box center [119, 277] width 9 height 9
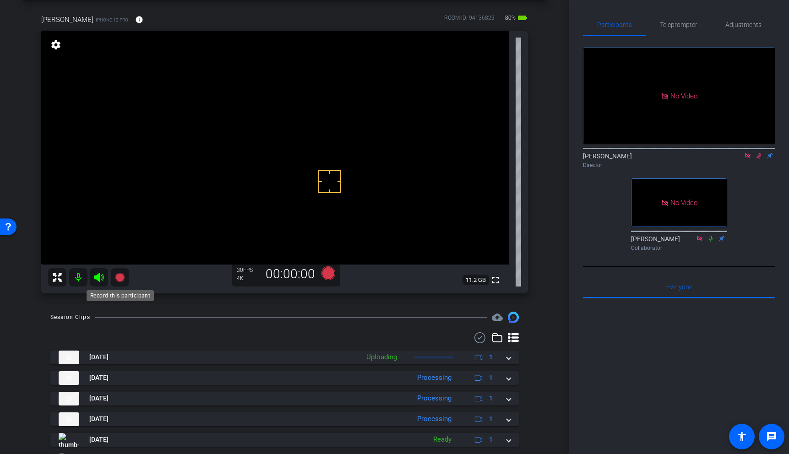
click at [120, 277] on icon at bounding box center [119, 277] width 9 height 9
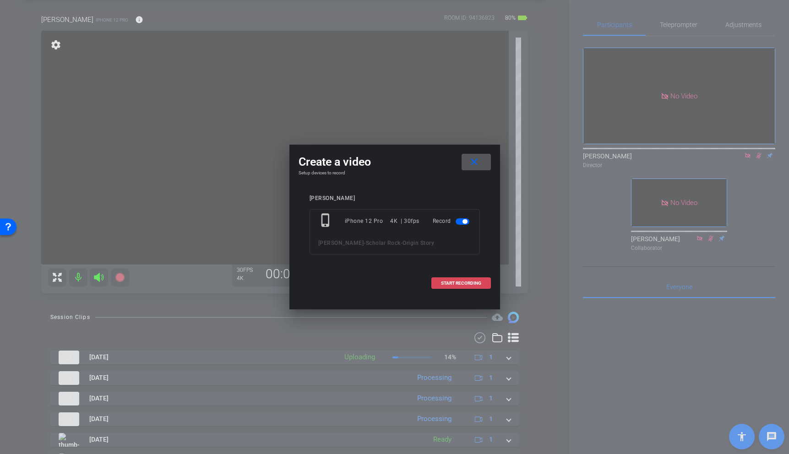
click at [463, 282] on span "START RECORDING" at bounding box center [461, 283] width 40 height 5
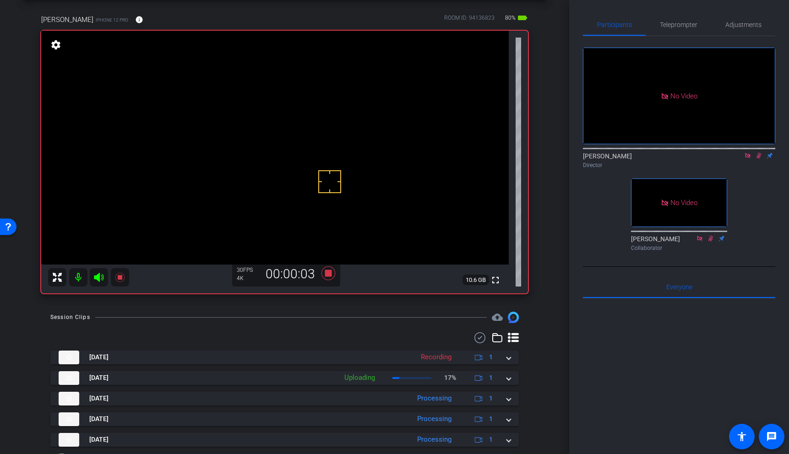
click at [226, 136] on video at bounding box center [274, 148] width 467 height 234
click at [757, 153] on icon at bounding box center [758, 156] width 5 height 6
click at [759, 153] on icon at bounding box center [759, 156] width 4 height 6
click at [220, 130] on video at bounding box center [274, 148] width 467 height 234
click at [212, 149] on video at bounding box center [274, 148] width 467 height 234
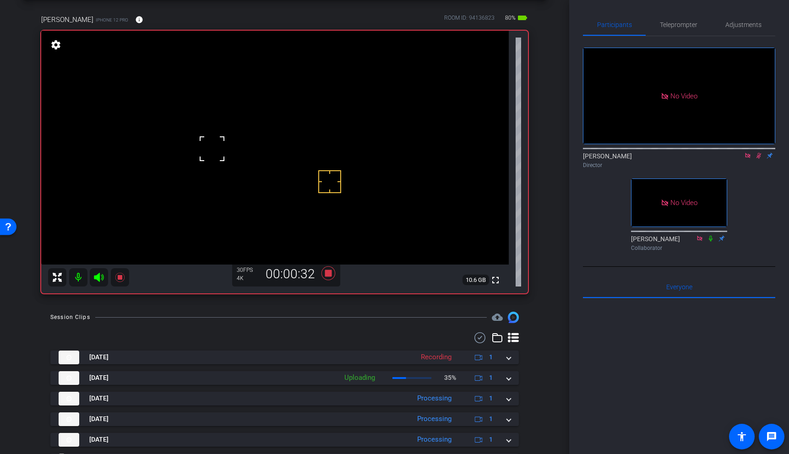
click at [226, 121] on video at bounding box center [274, 148] width 467 height 234
click at [225, 129] on video at bounding box center [274, 148] width 467 height 234
click at [762, 152] on mat-icon at bounding box center [758, 156] width 11 height 8
click at [758, 152] on icon at bounding box center [758, 155] width 7 height 6
click at [212, 126] on video at bounding box center [274, 148] width 467 height 234
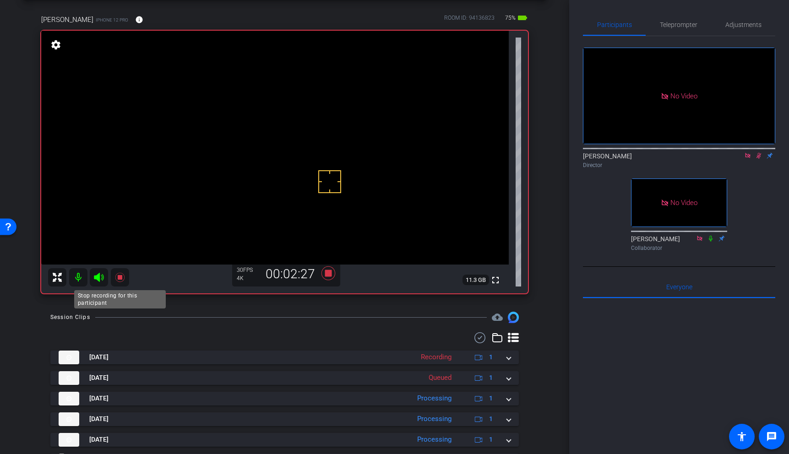
click at [121, 277] on icon at bounding box center [119, 277] width 9 height 9
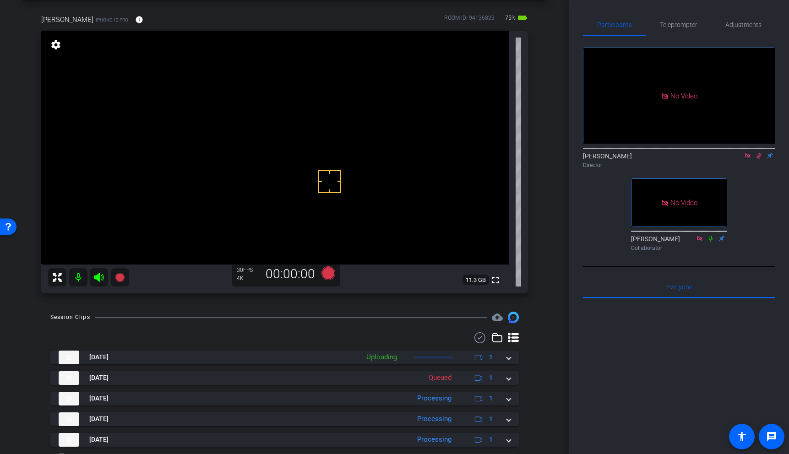
click at [759, 153] on icon at bounding box center [758, 156] width 5 height 6
click at [760, 152] on icon at bounding box center [758, 155] width 7 height 6
click at [123, 279] on icon at bounding box center [119, 277] width 9 height 9
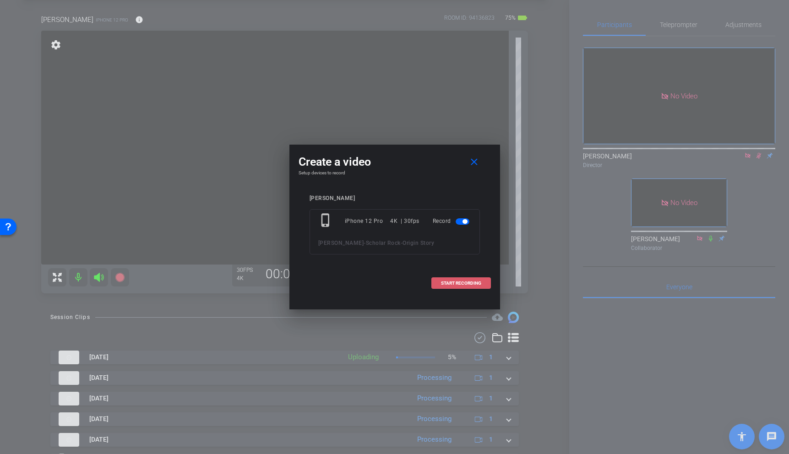
click at [452, 282] on span "START RECORDING" at bounding box center [461, 283] width 40 height 5
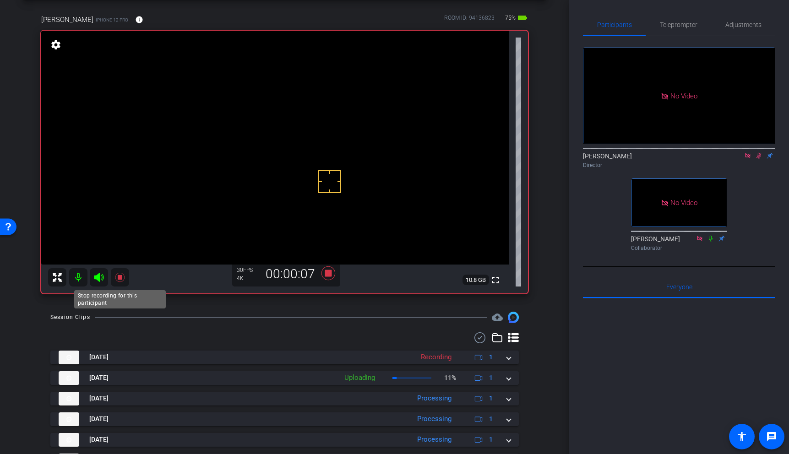
click at [121, 277] on icon at bounding box center [119, 277] width 9 height 9
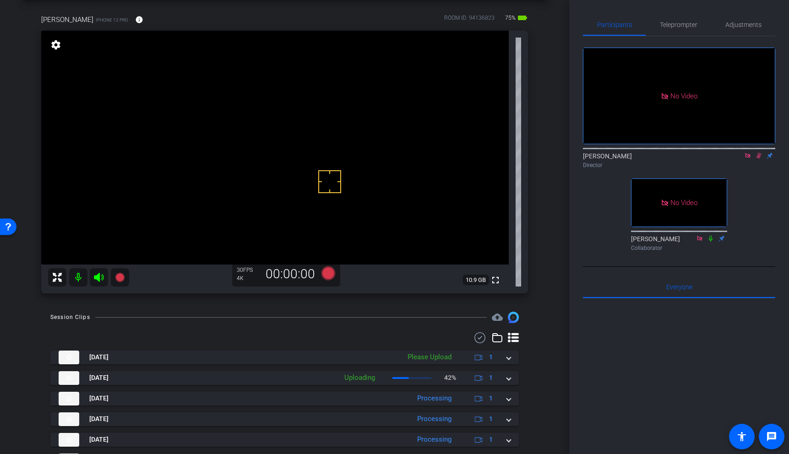
click at [760, 153] on icon at bounding box center [758, 156] width 5 height 6
click at [749, 152] on icon at bounding box center [747, 155] width 7 height 6
click at [750, 159] on icon at bounding box center [747, 155] width 7 height 6
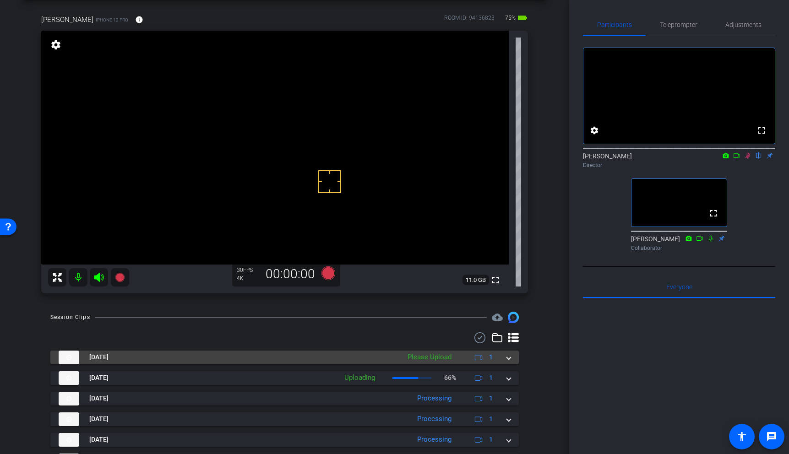
click at [507, 359] on span at bounding box center [509, 358] width 4 height 10
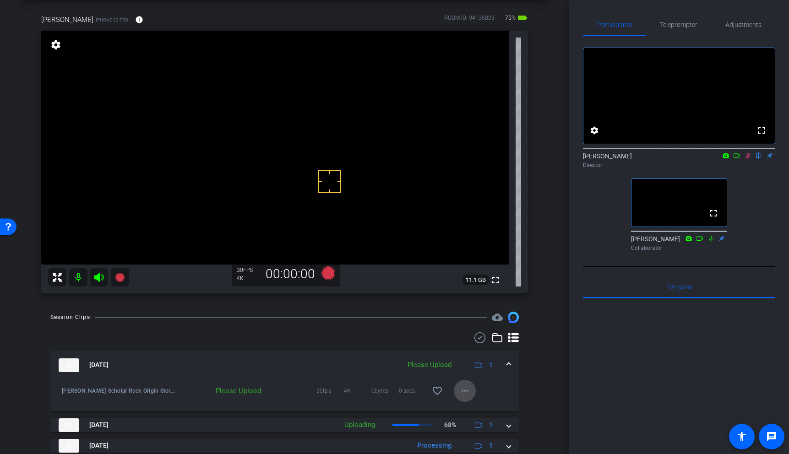
click at [464, 390] on mat-icon "more_horiz" at bounding box center [464, 391] width 11 height 11
click at [527, 370] on div at bounding box center [394, 227] width 789 height 454
click at [463, 391] on mat-icon "more_horiz" at bounding box center [464, 391] width 11 height 11
click at [543, 351] on div at bounding box center [394, 227] width 789 height 454
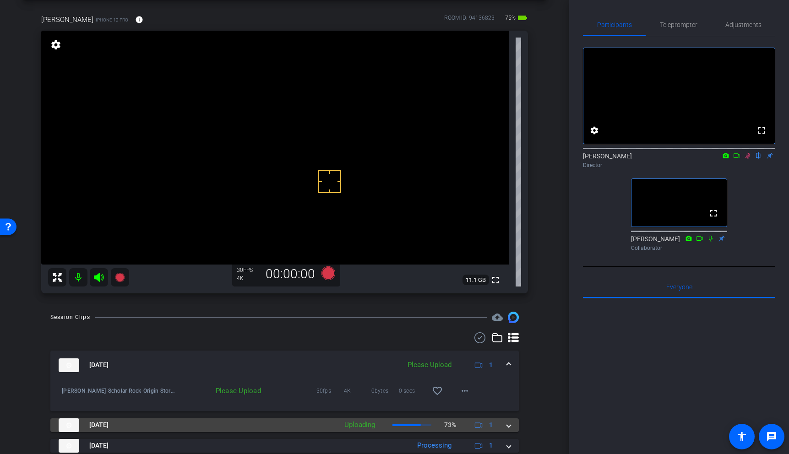
click at [510, 425] on span at bounding box center [509, 425] width 4 height 10
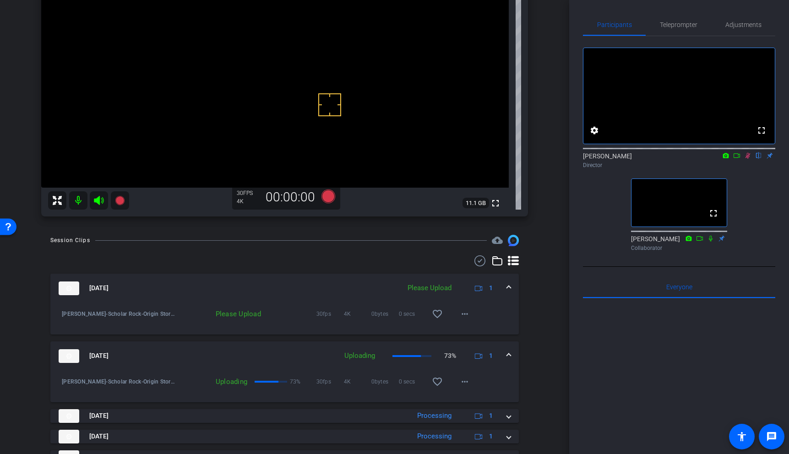
scroll to position [118, 0]
click at [748, 159] on icon at bounding box center [747, 156] width 5 height 6
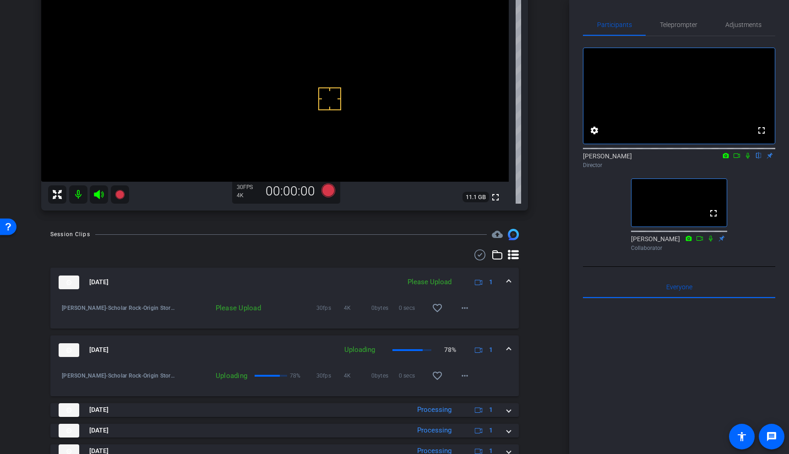
scroll to position [124, 0]
click at [507, 348] on span at bounding box center [509, 349] width 4 height 10
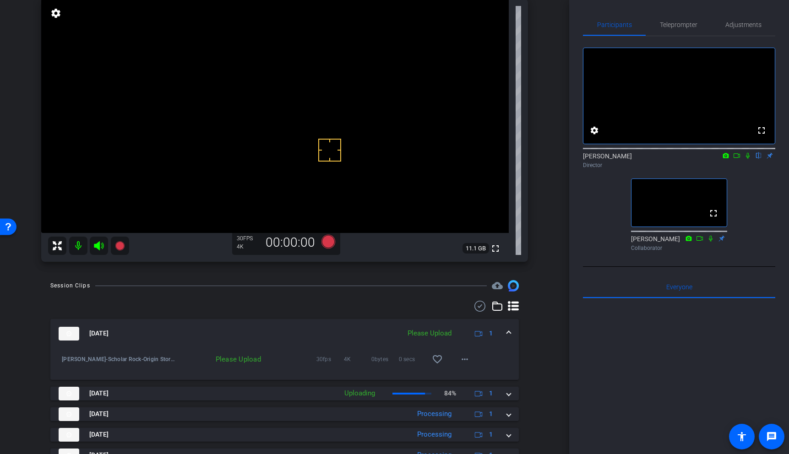
scroll to position [71, 0]
click at [508, 334] on span at bounding box center [509, 335] width 4 height 10
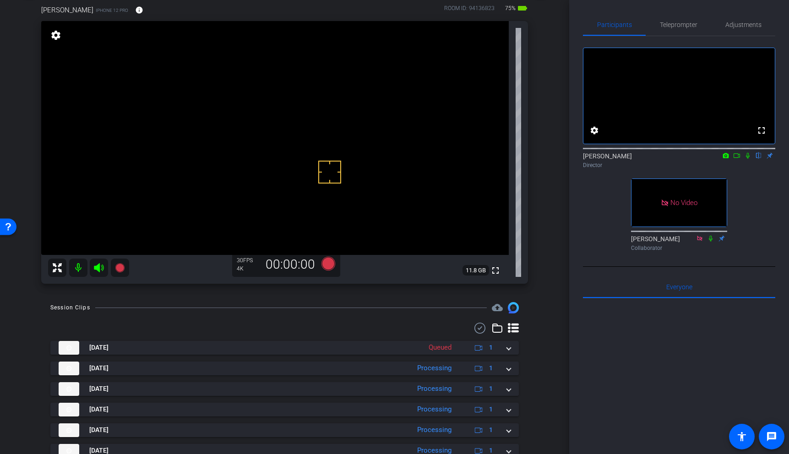
scroll to position [0, 0]
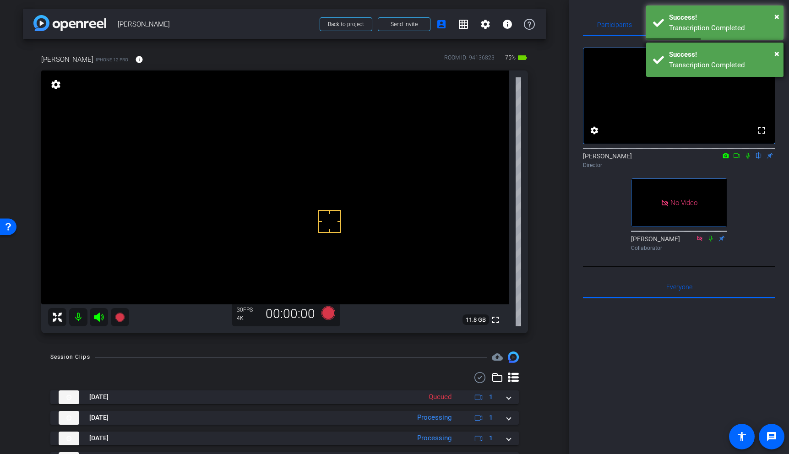
click at [780, 52] on div "× Success! Transcription Completed" at bounding box center [714, 60] width 137 height 34
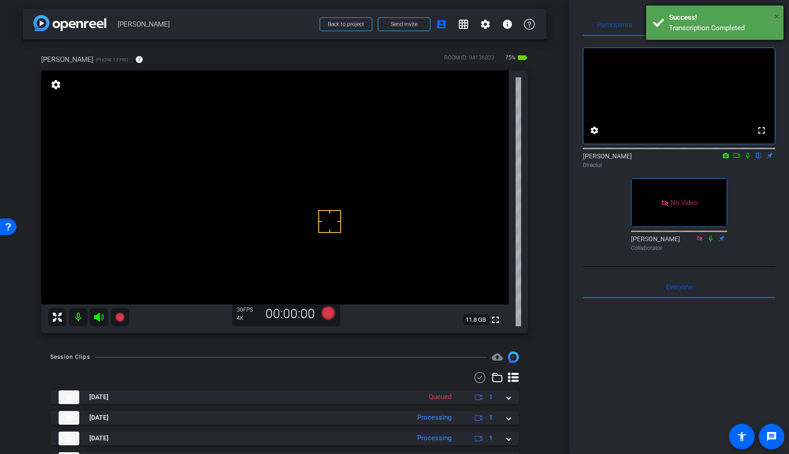
click at [778, 15] on span "×" at bounding box center [776, 16] width 5 height 11
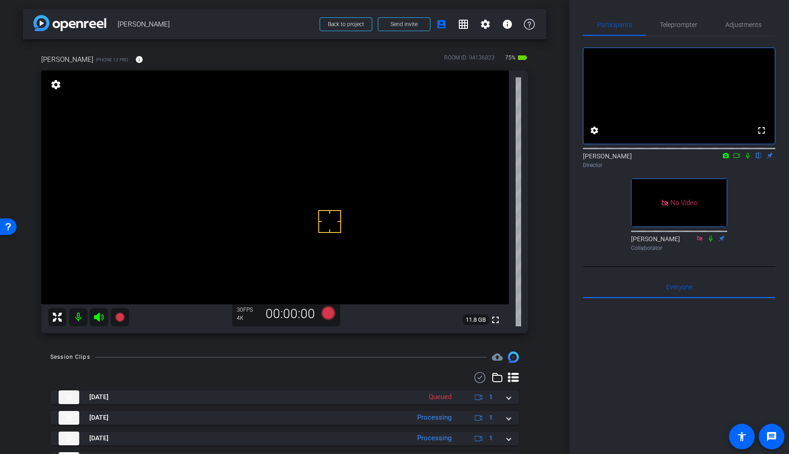
click at [214, 177] on video at bounding box center [274, 188] width 467 height 234
click at [194, 172] on video at bounding box center [274, 188] width 467 height 234
click at [217, 170] on video at bounding box center [274, 188] width 467 height 234
click at [204, 162] on video at bounding box center [274, 188] width 467 height 234
click at [202, 150] on video at bounding box center [274, 188] width 467 height 234
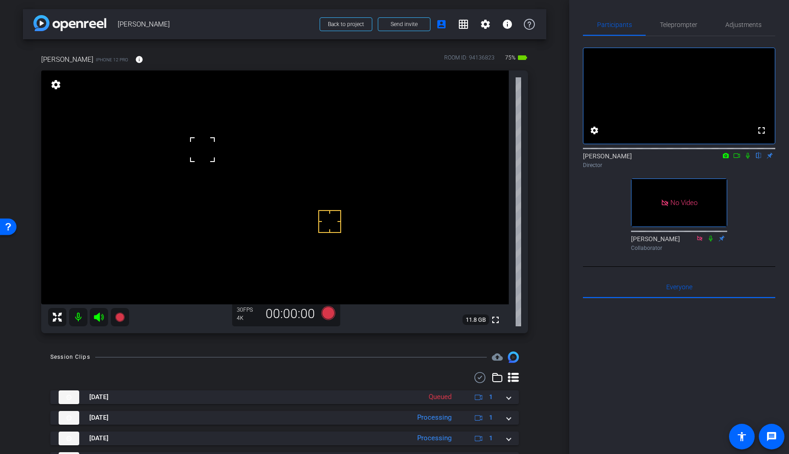
click at [207, 188] on video at bounding box center [274, 188] width 467 height 234
click at [747, 159] on icon at bounding box center [747, 155] width 7 height 6
click at [747, 159] on icon at bounding box center [747, 156] width 5 height 6
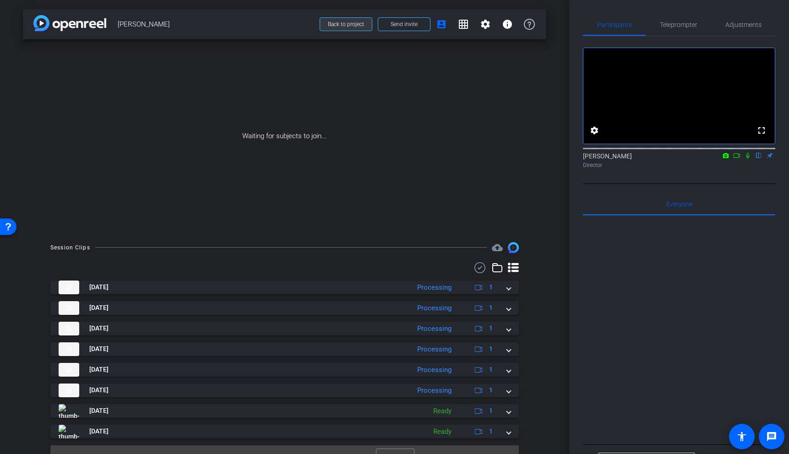
click at [360, 24] on span "Back to project" at bounding box center [346, 24] width 36 height 6
